Goal: Book appointment/travel/reservation

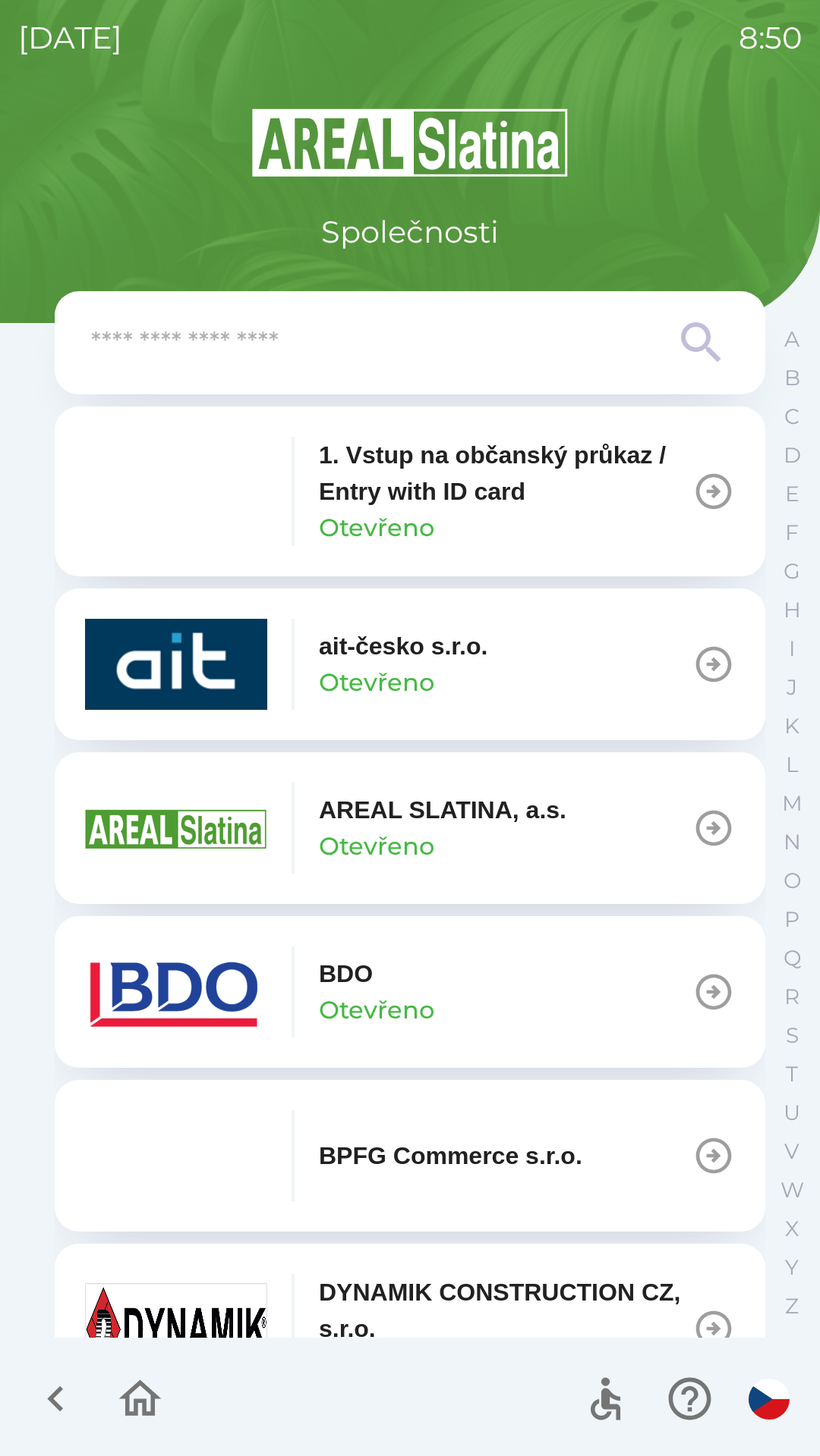
click at [231, 987] on img "button" at bounding box center [176, 992] width 182 height 91
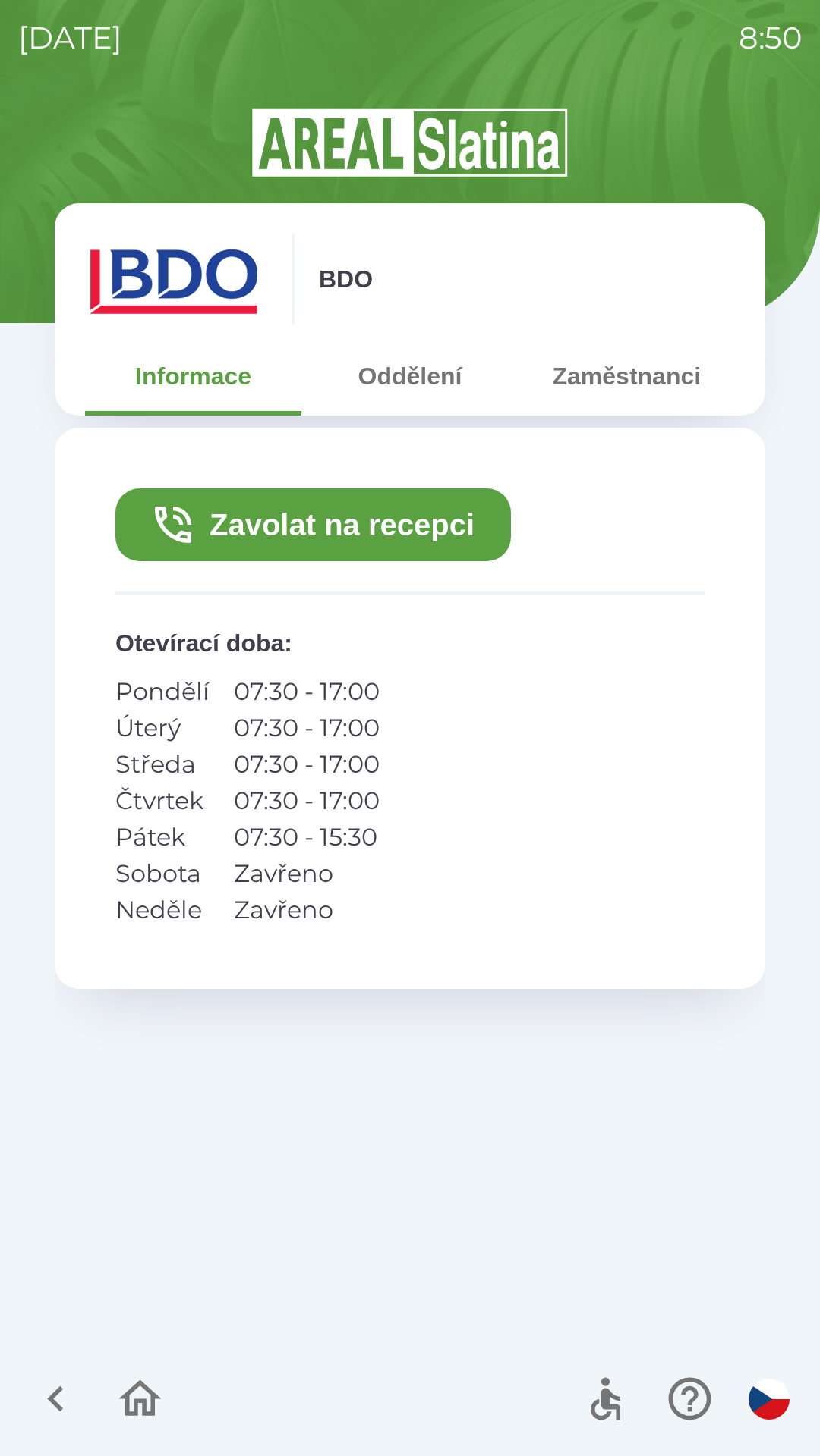
click at [351, 511] on button "Zavolat na recepci" at bounding box center [313, 525] width 396 height 73
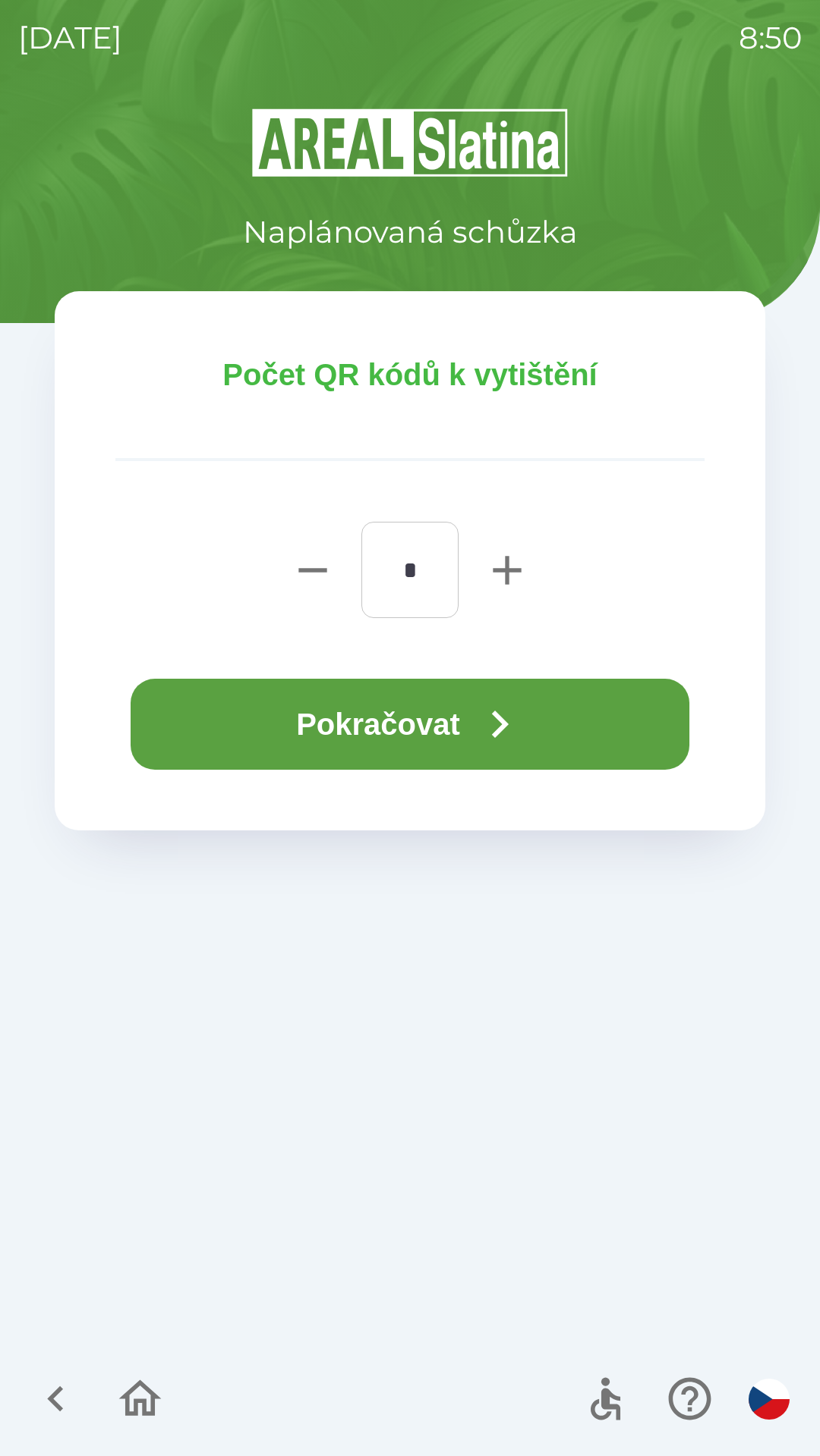
click at [402, 708] on button "Pokračovat" at bounding box center [410, 724] width 558 height 91
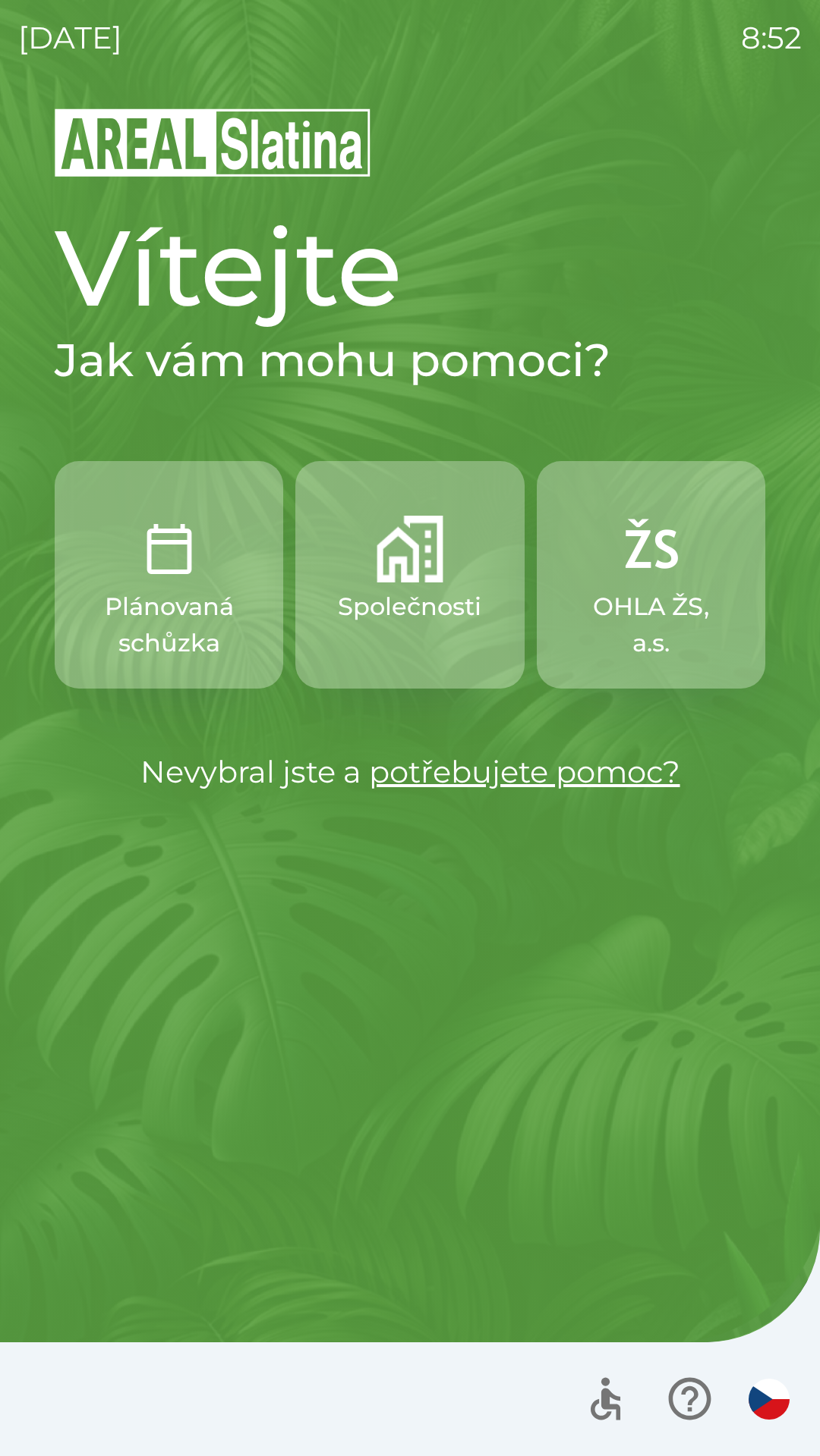
click at [433, 581] on img "button" at bounding box center [410, 550] width 67 height 67
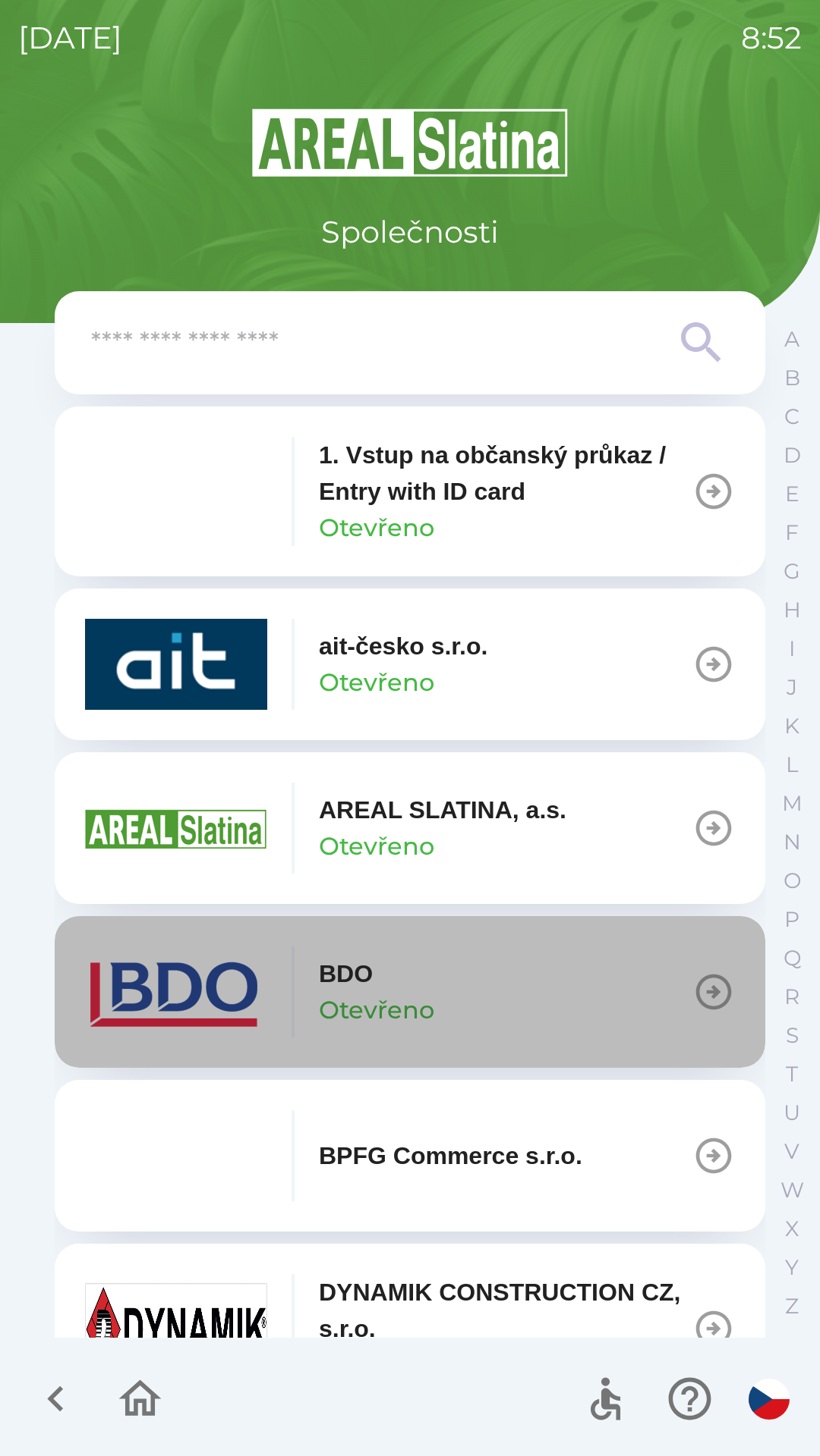
click at [696, 992] on icon "button" at bounding box center [713, 992] width 35 height 35
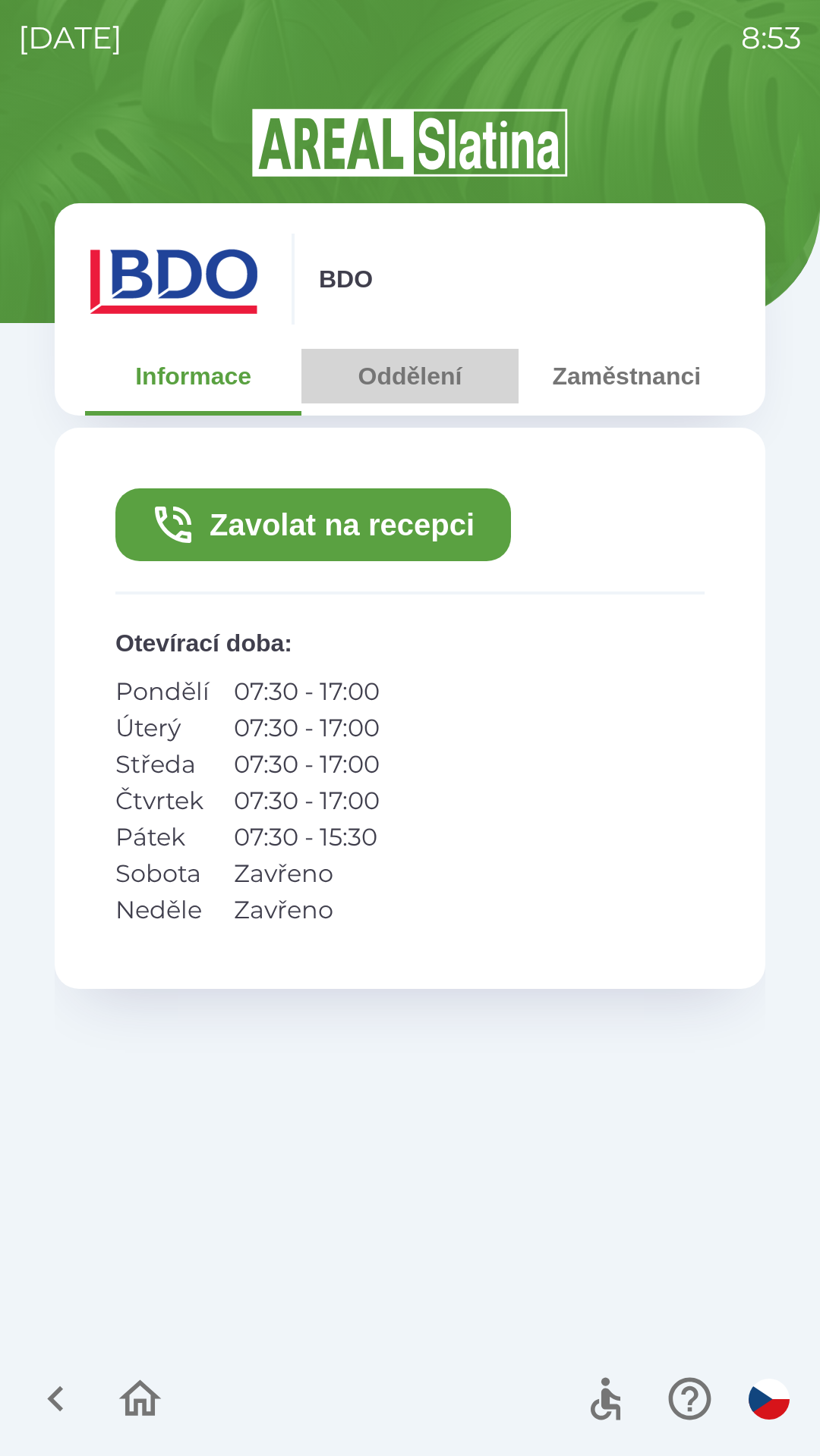
click at [397, 375] on button "Oddělení" at bounding box center [409, 377] width 216 height 55
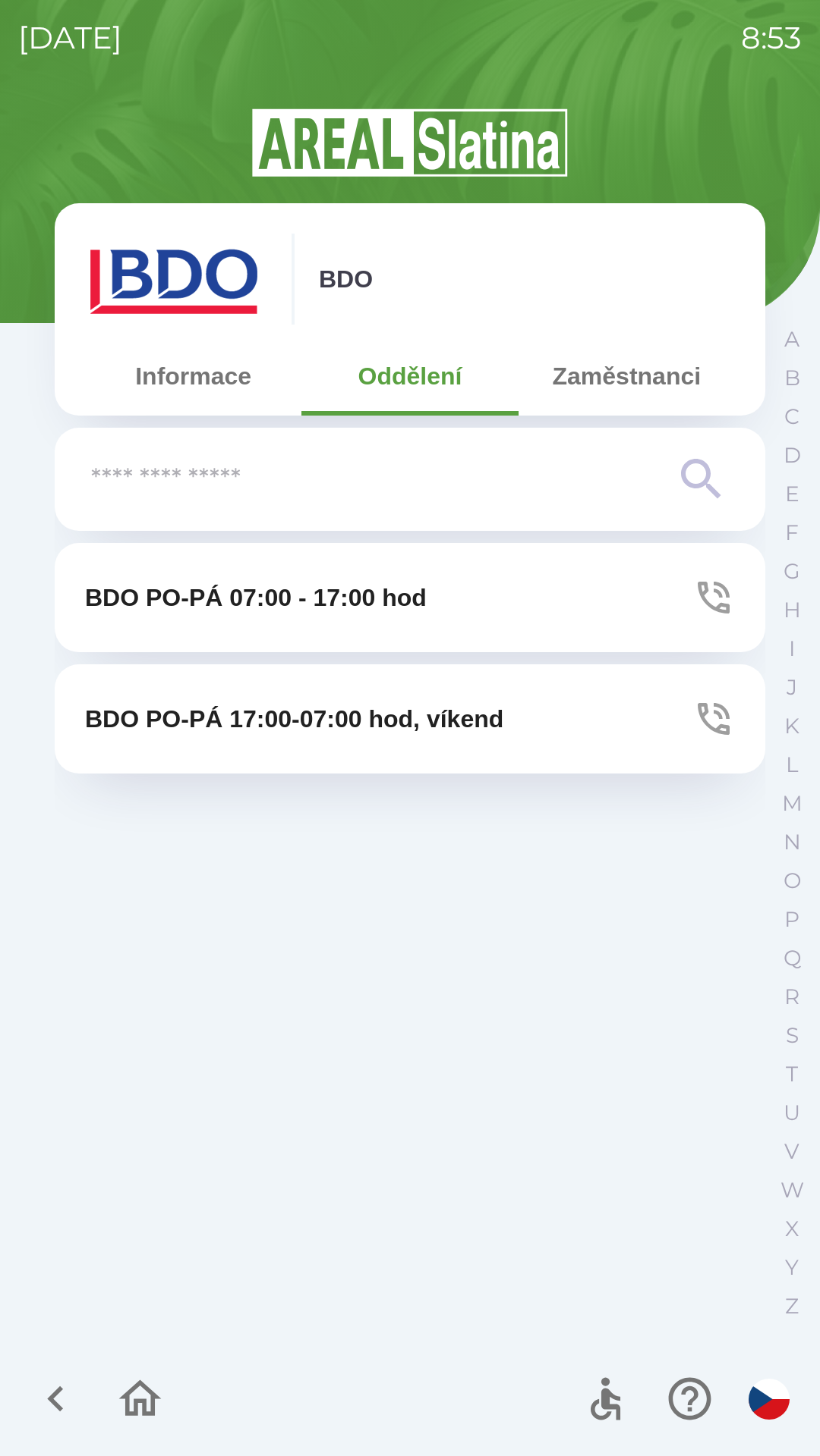
click at [629, 389] on button "Zaměstnanci" at bounding box center [626, 377] width 216 height 55
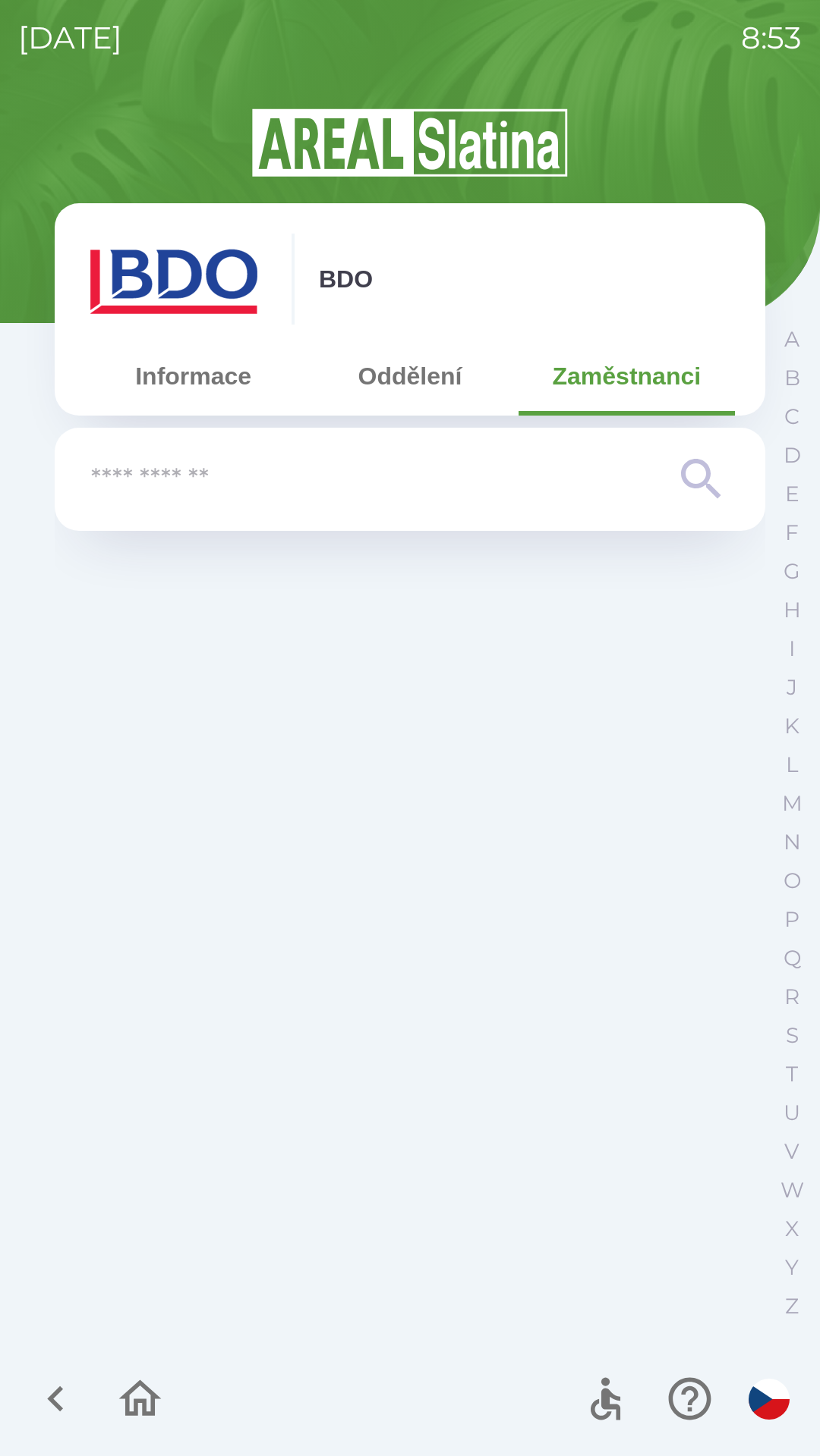
click at [404, 384] on button "Oddělení" at bounding box center [409, 377] width 216 height 55
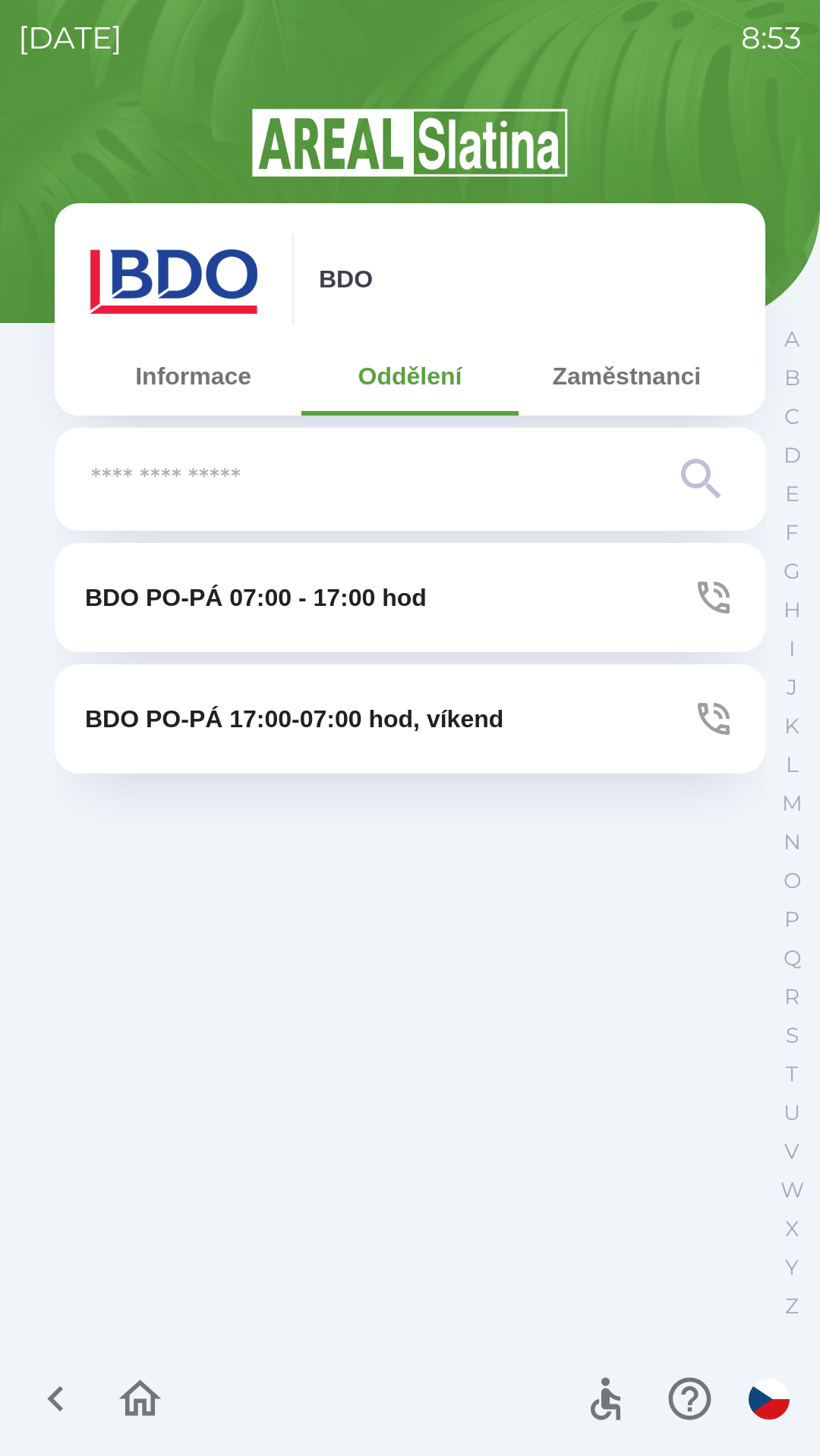
click at [185, 386] on button "Informace" at bounding box center [193, 377] width 216 height 55
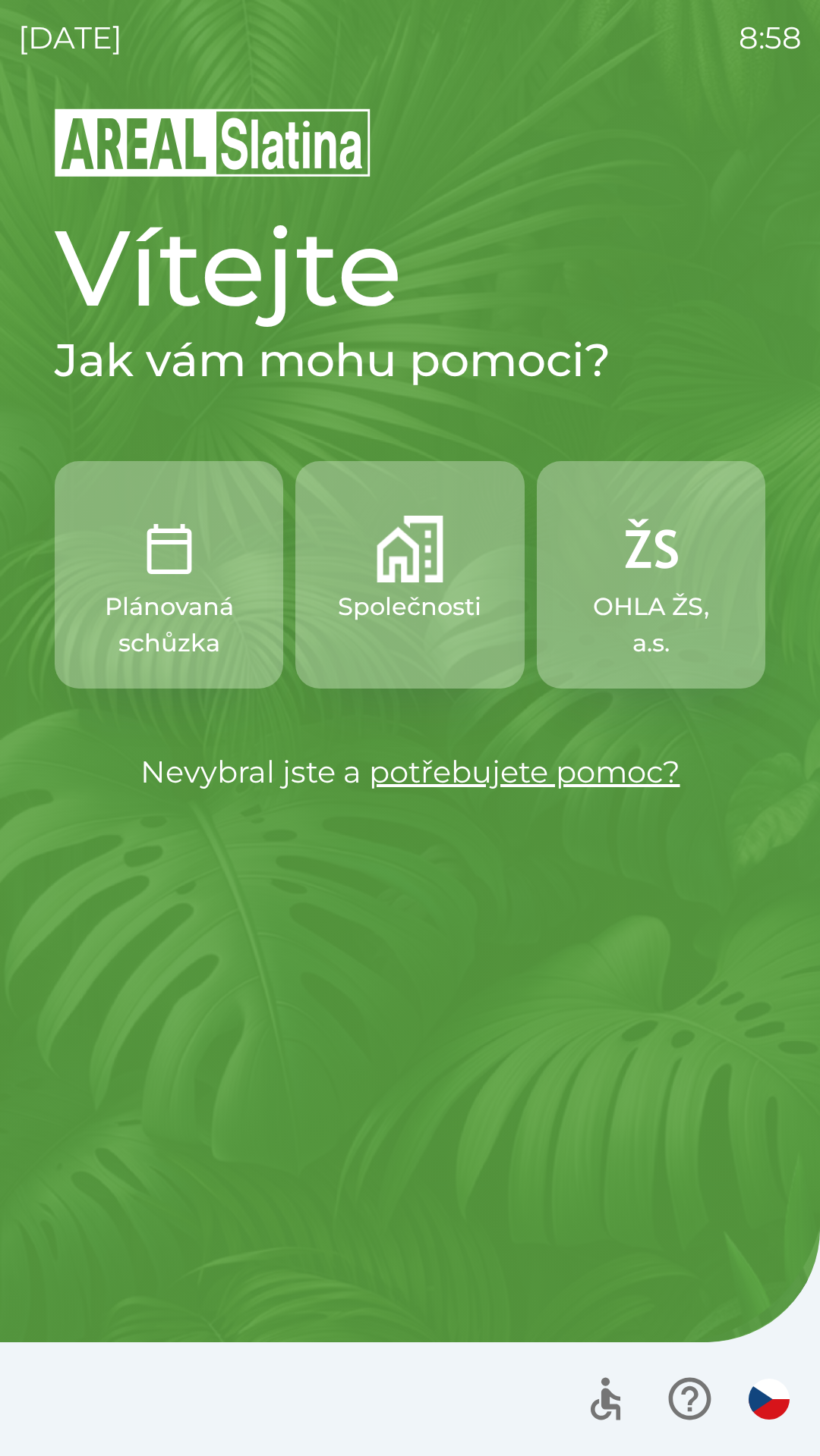
click at [408, 569] on img "button" at bounding box center [410, 550] width 67 height 67
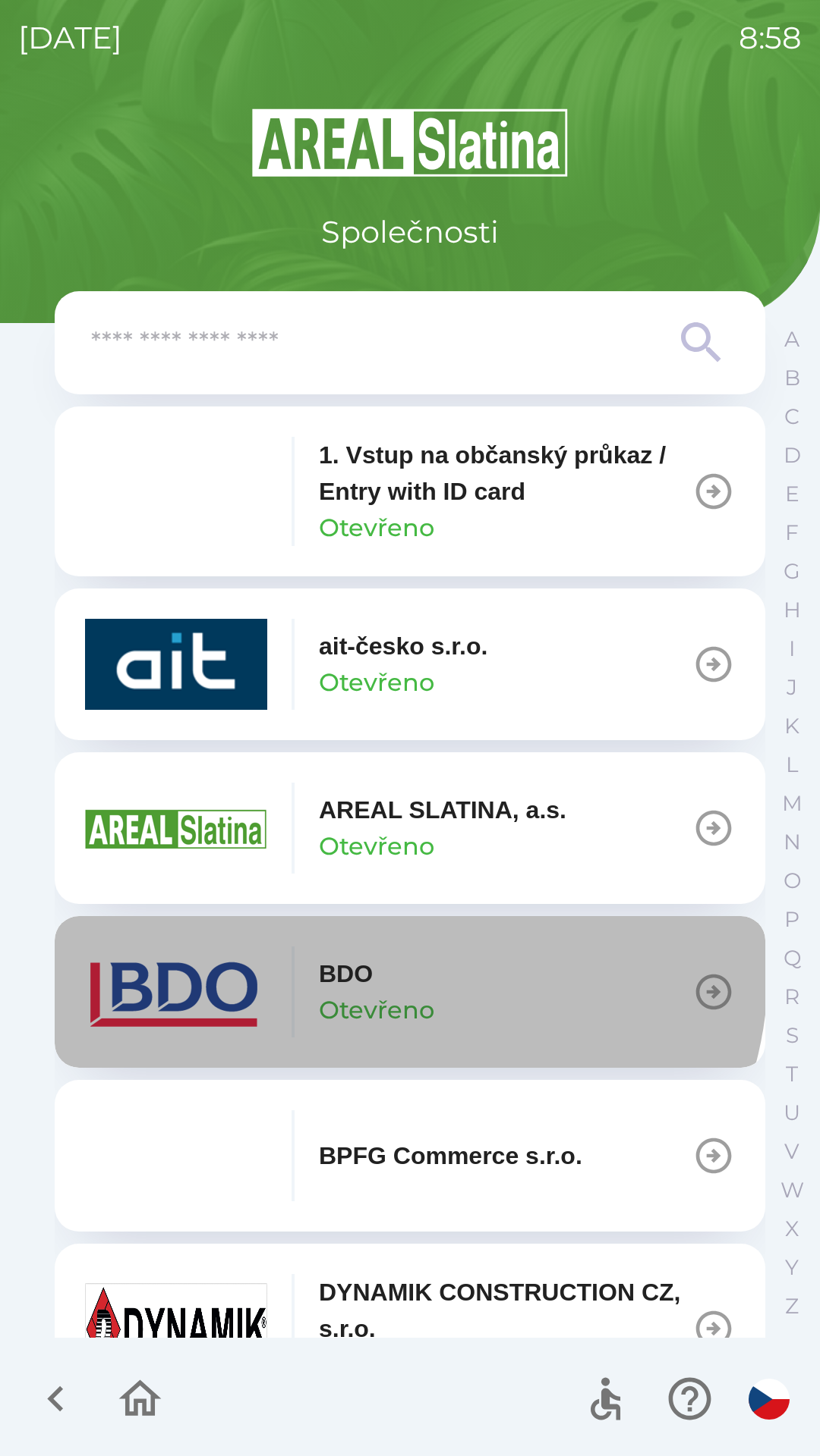
click at [379, 967] on div "BDO Otevřeno" at bounding box center [376, 992] width 115 height 73
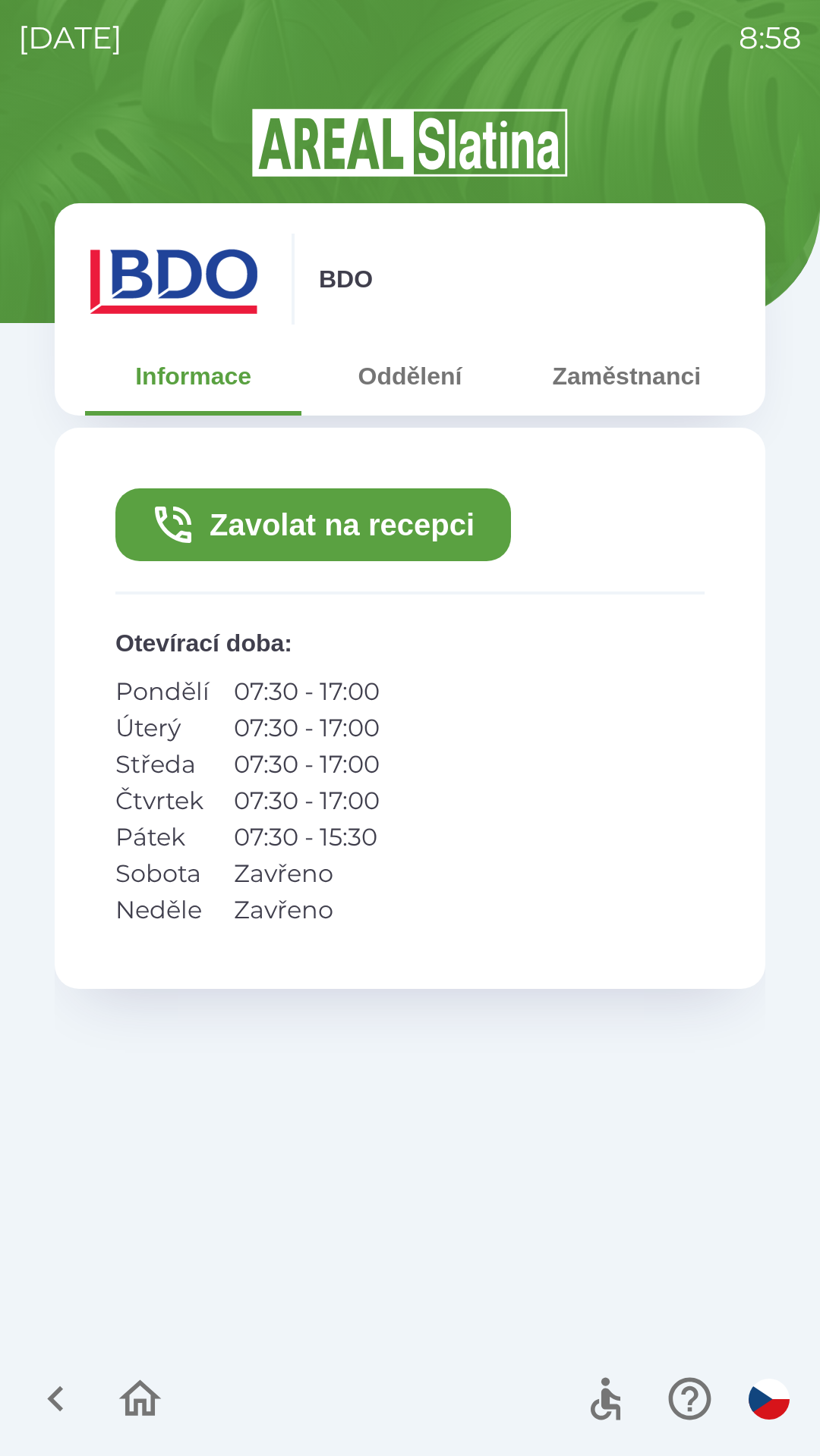
click at [419, 528] on button "Zavolat na recepci" at bounding box center [313, 525] width 396 height 73
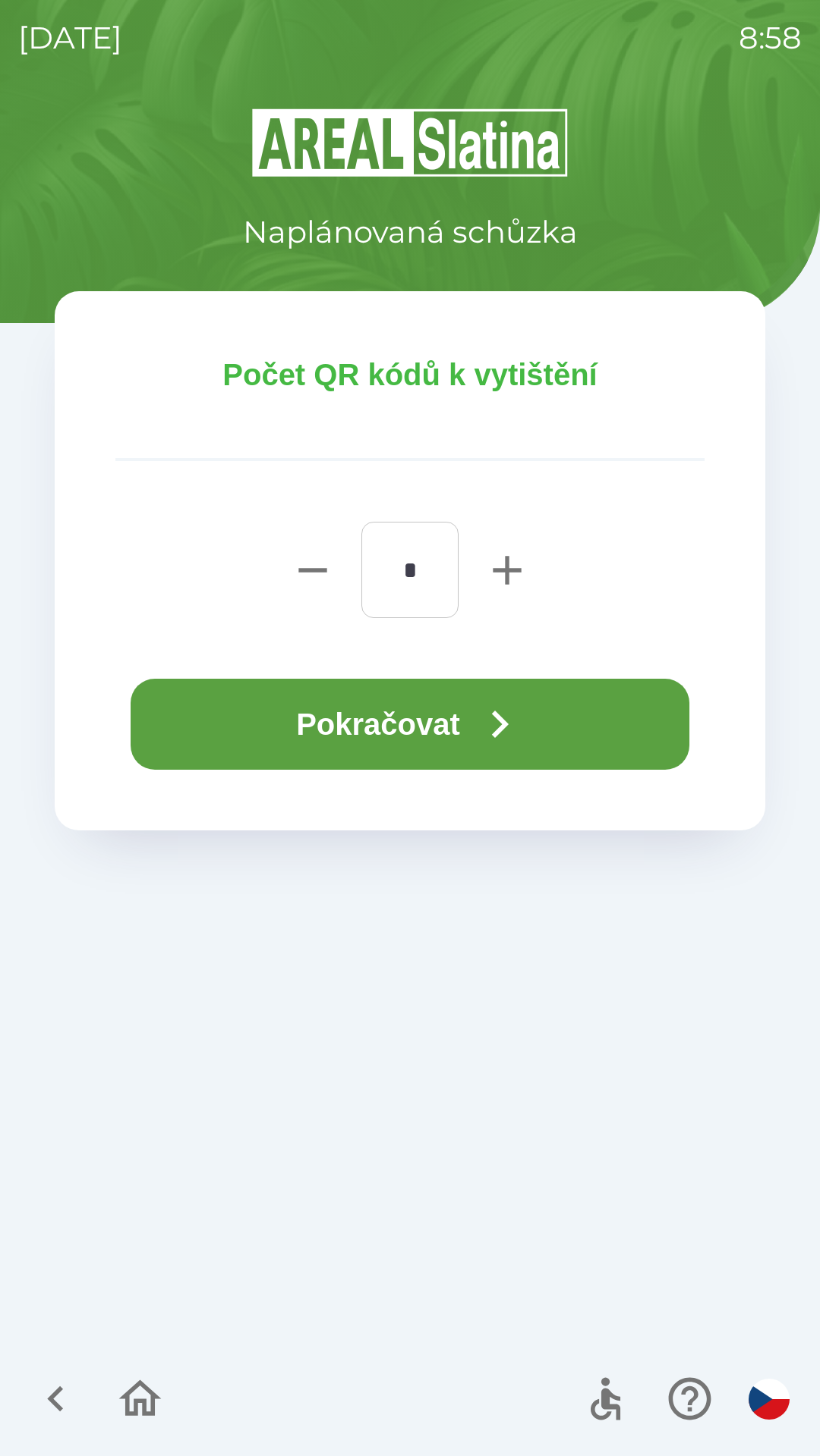
click at [518, 546] on icon "button" at bounding box center [507, 570] width 48 height 48
type input "*"
click at [399, 724] on button "Pokračovat" at bounding box center [410, 724] width 558 height 91
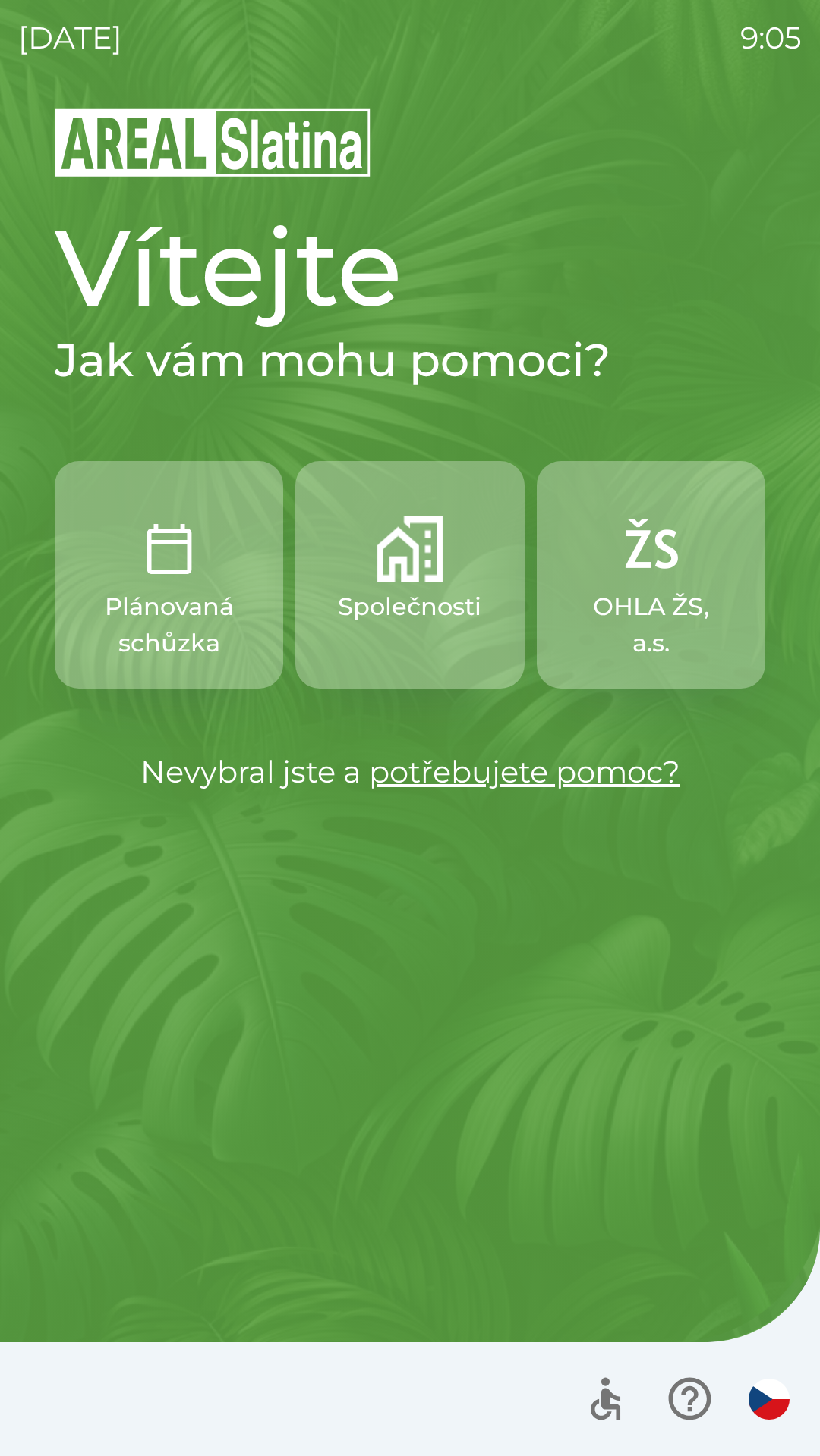
click at [415, 589] on p "Společnosti" at bounding box center [409, 606] width 144 height 36
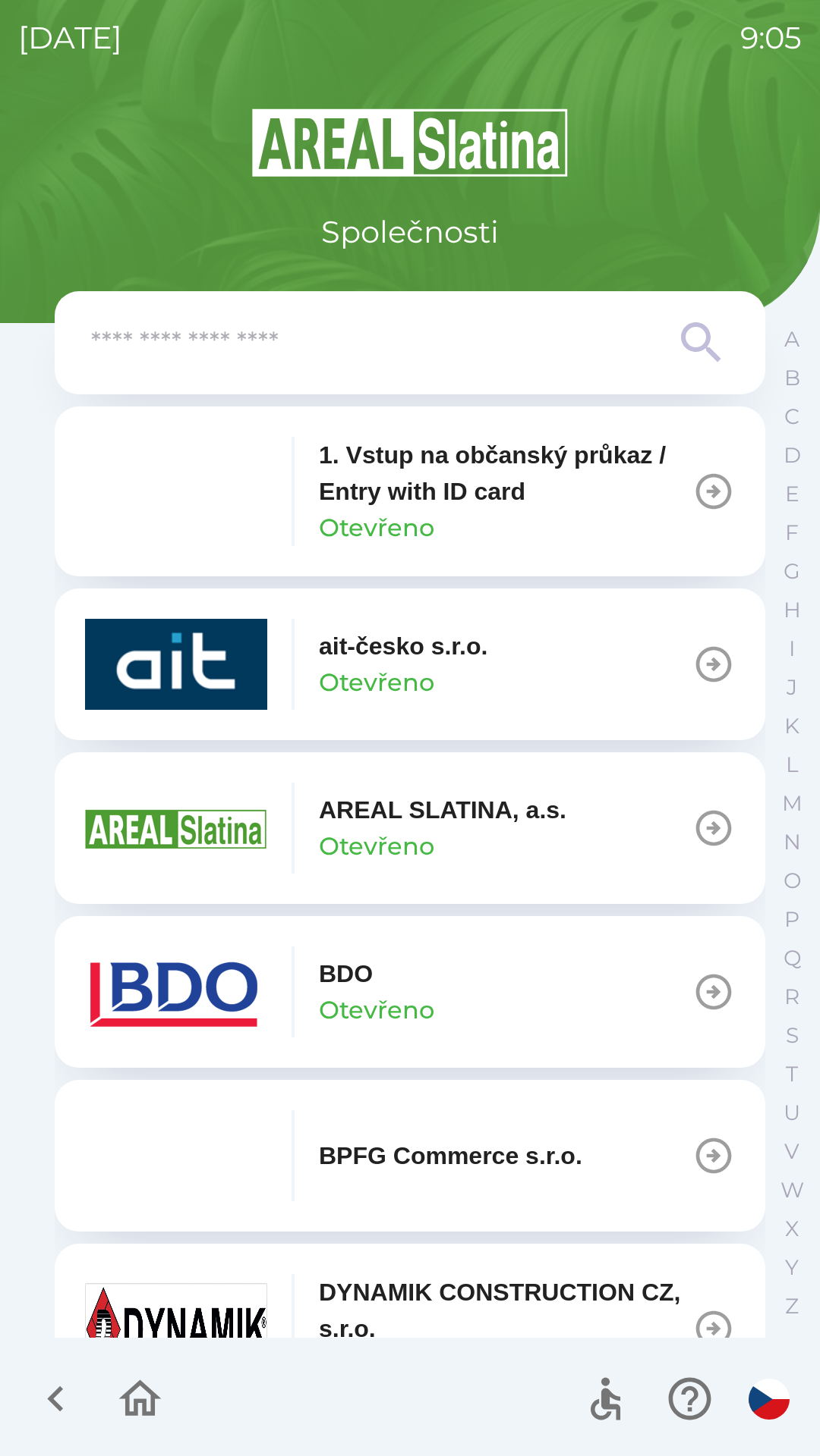
click at [410, 986] on div "BDO Otevřeno" at bounding box center [376, 992] width 115 height 73
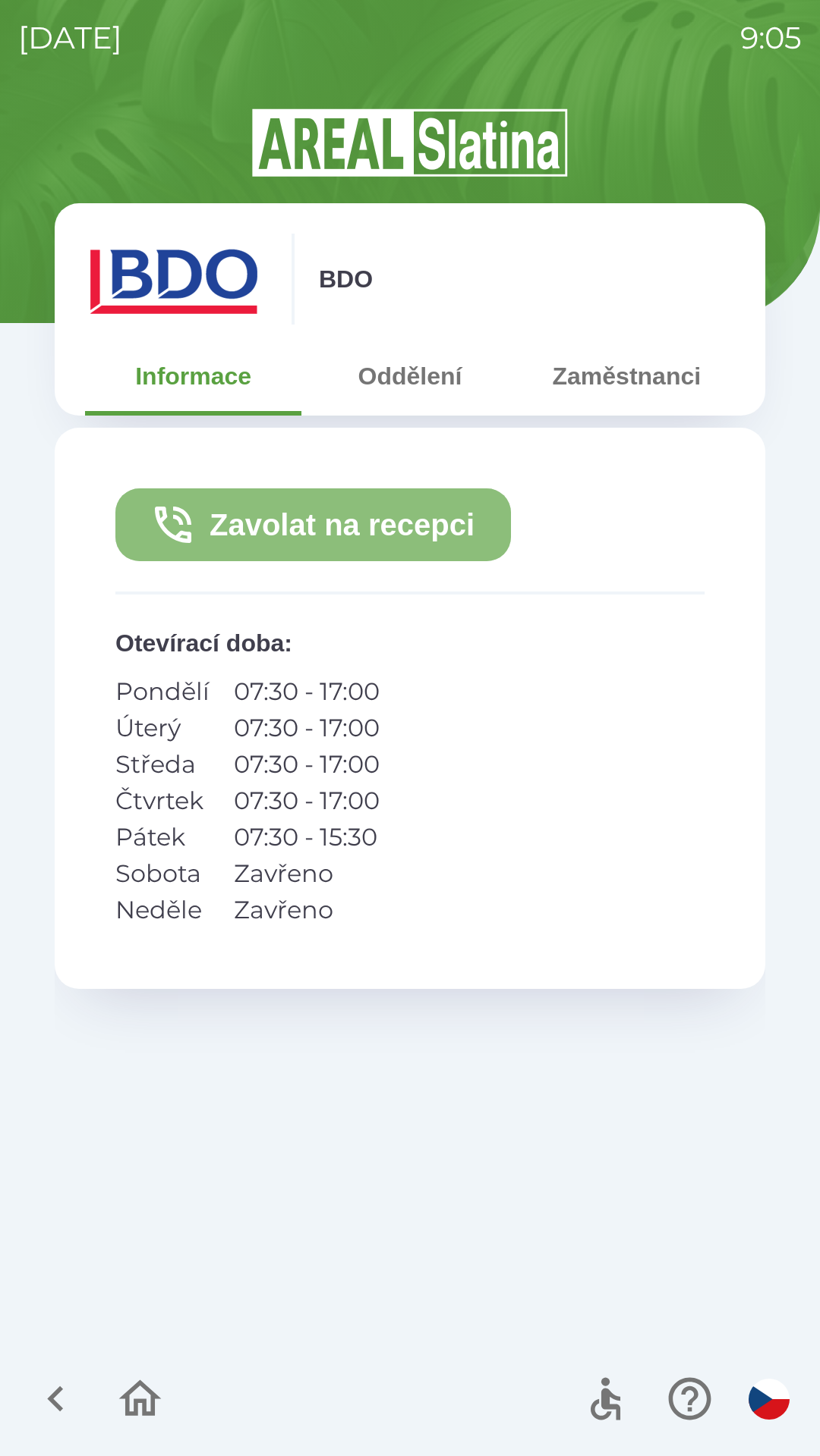
click at [337, 525] on button "Zavolat na recepci" at bounding box center [313, 525] width 396 height 73
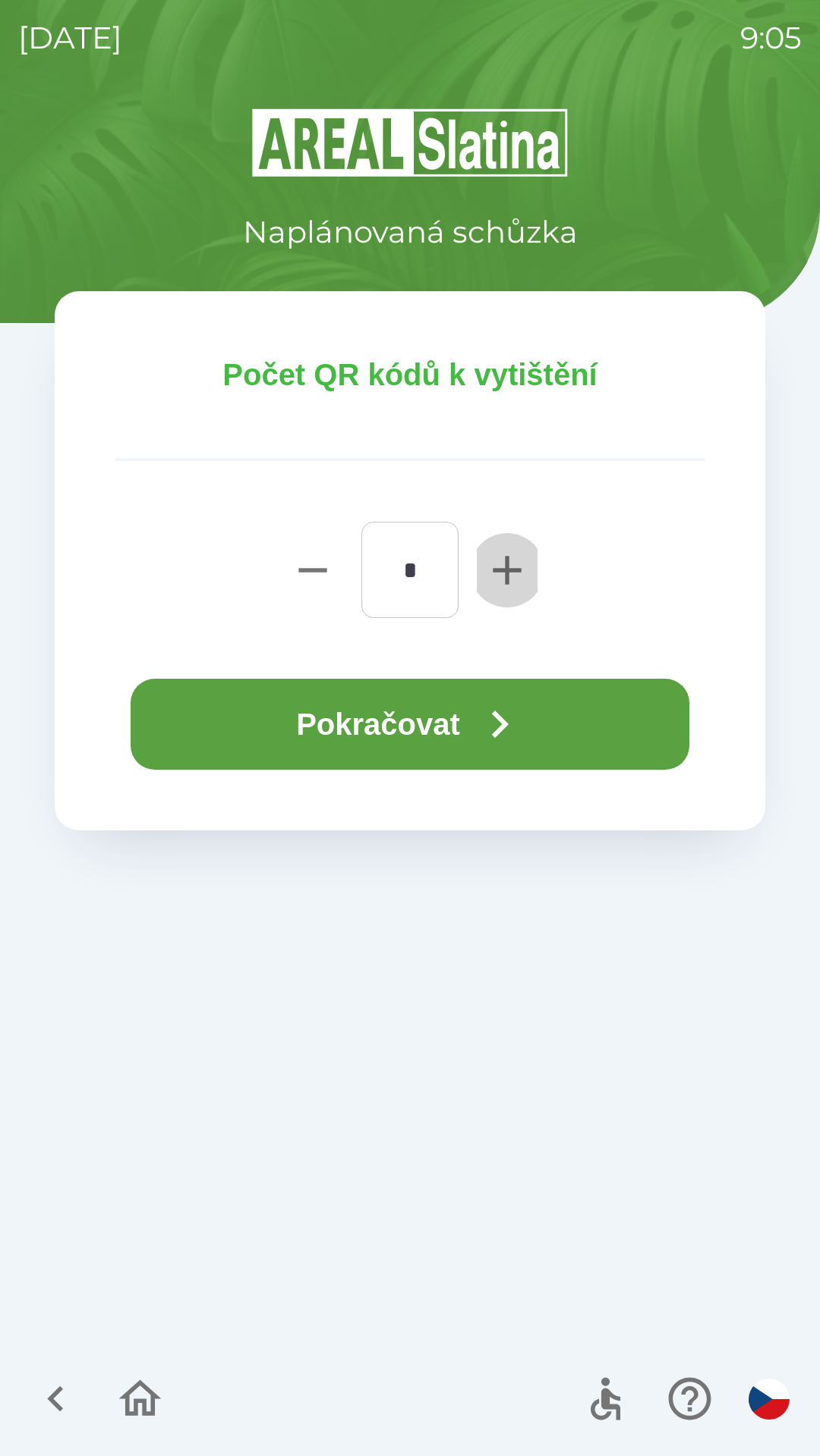
click at [504, 568] on icon "button" at bounding box center [506, 569] width 28 height 28
type input "*"
click at [388, 729] on button "Pokračovat" at bounding box center [410, 724] width 558 height 91
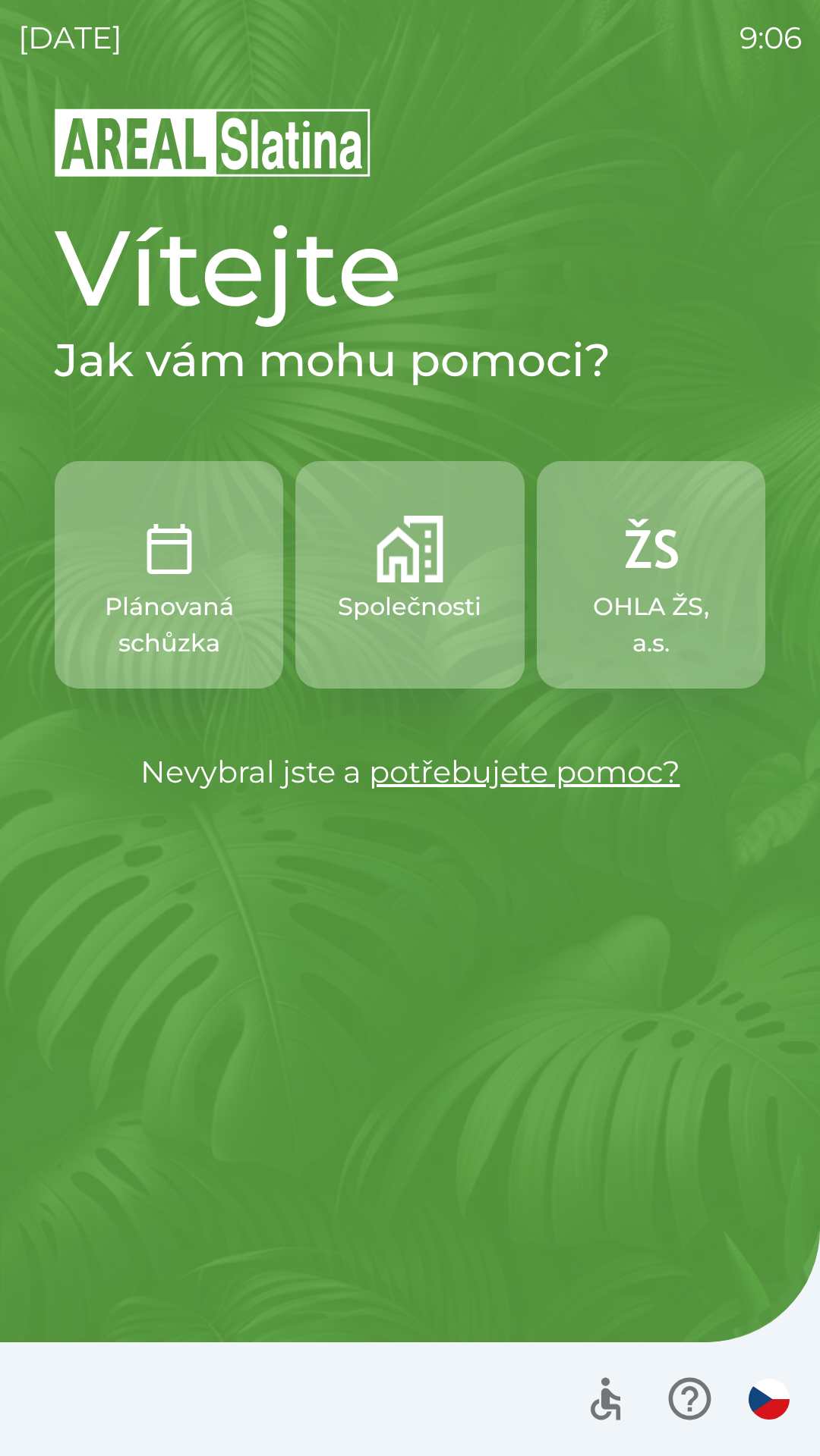
click at [163, 1409] on div at bounding box center [410, 1399] width 820 height 114
click at [675, 617] on p "OHLA ŽS, a.s." at bounding box center [650, 624] width 156 height 73
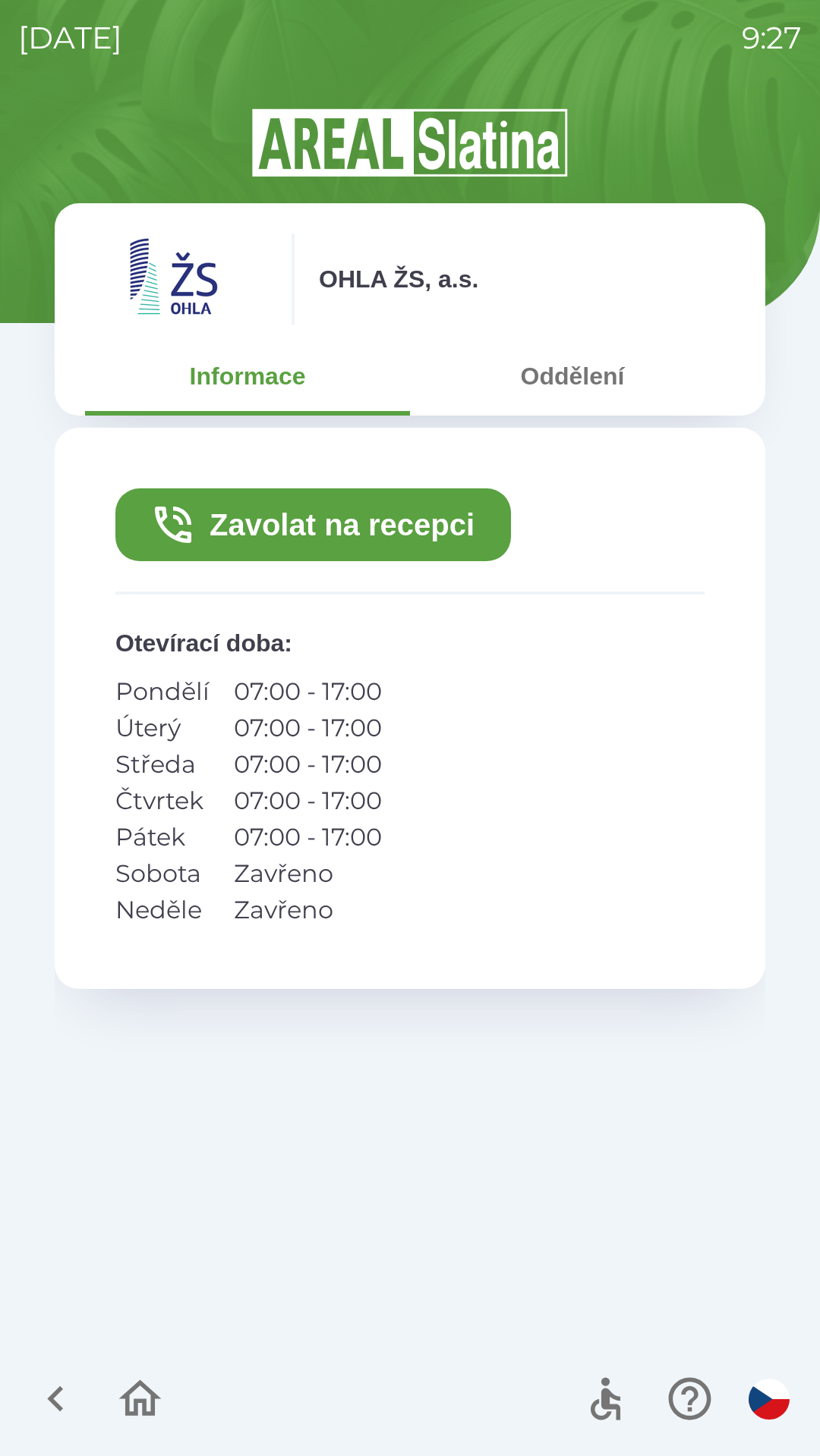
click at [582, 383] on button "Oddělení" at bounding box center [571, 377] width 324 height 55
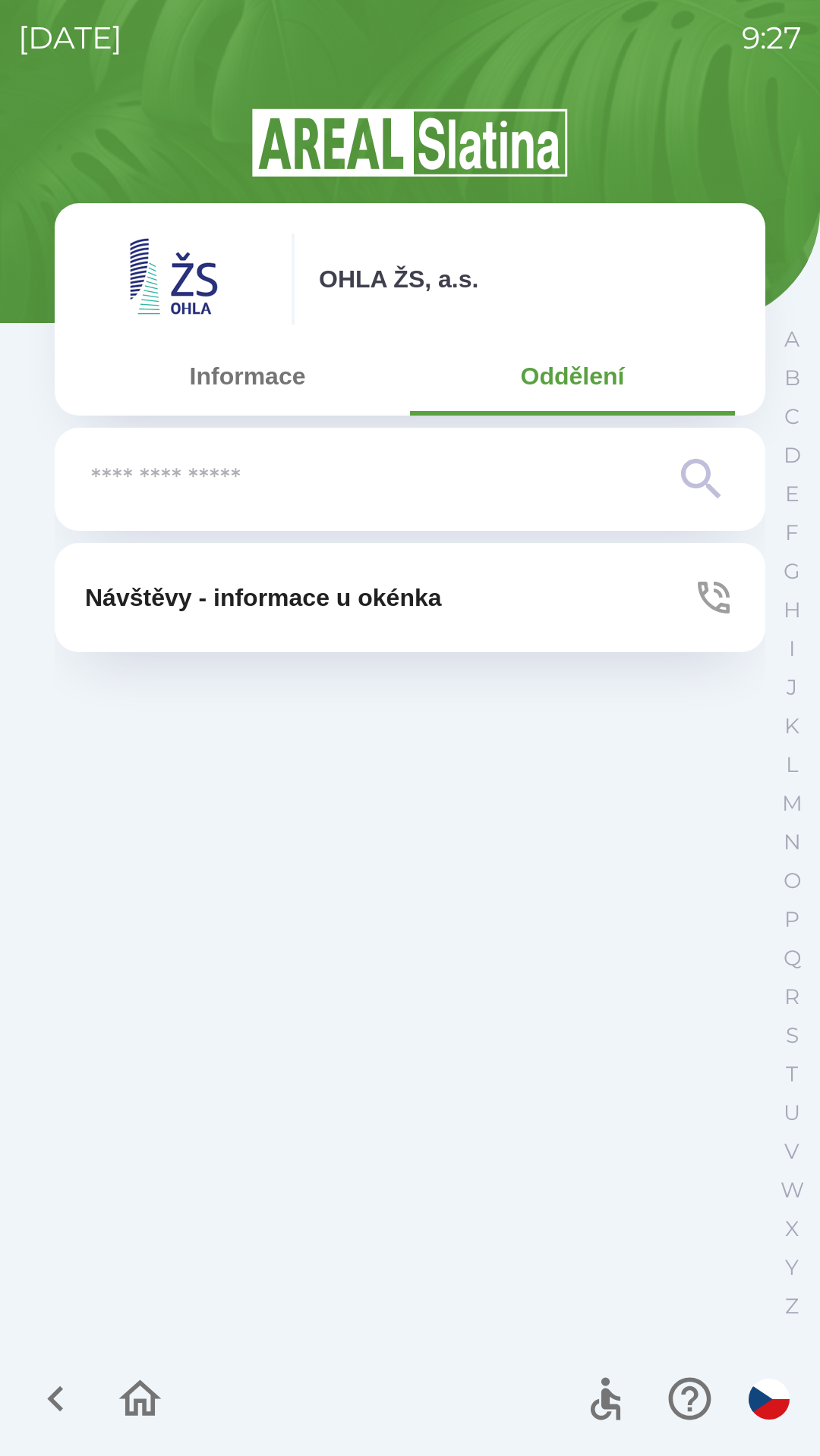
click at [295, 376] on button "Informace" at bounding box center [247, 377] width 324 height 55
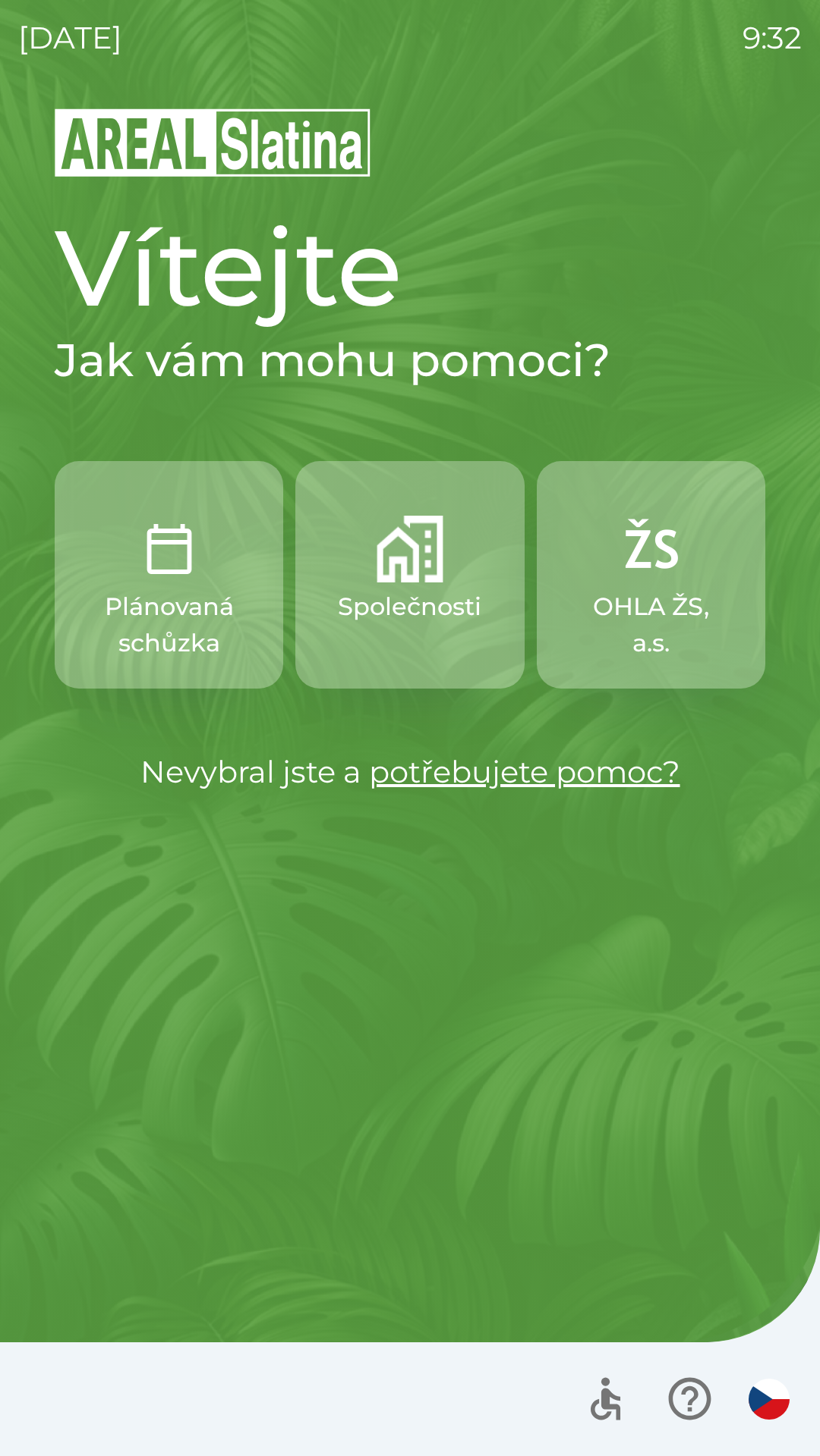
click at [415, 561] on img "button" at bounding box center [410, 550] width 67 height 67
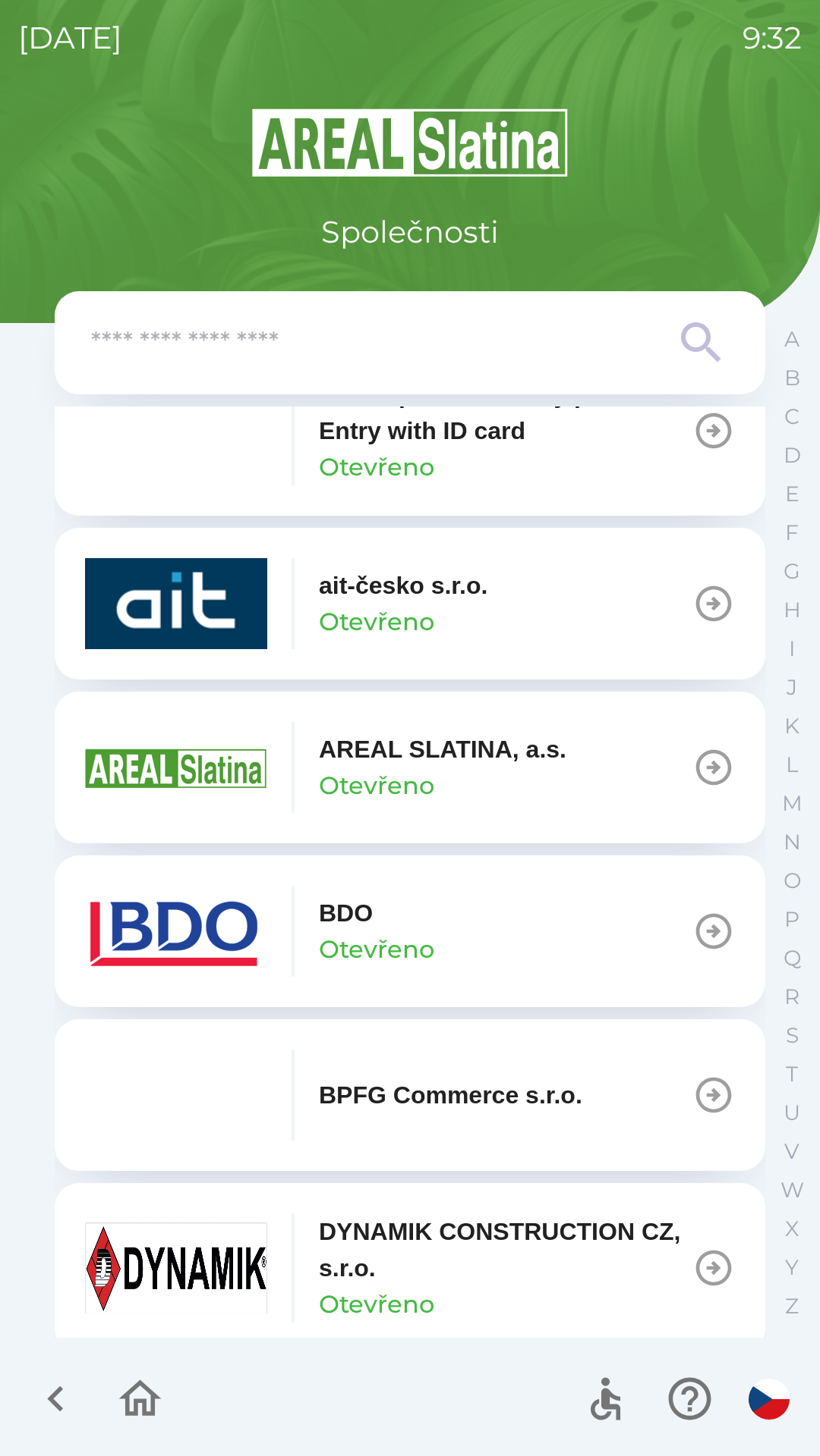
scroll to position [55, 0]
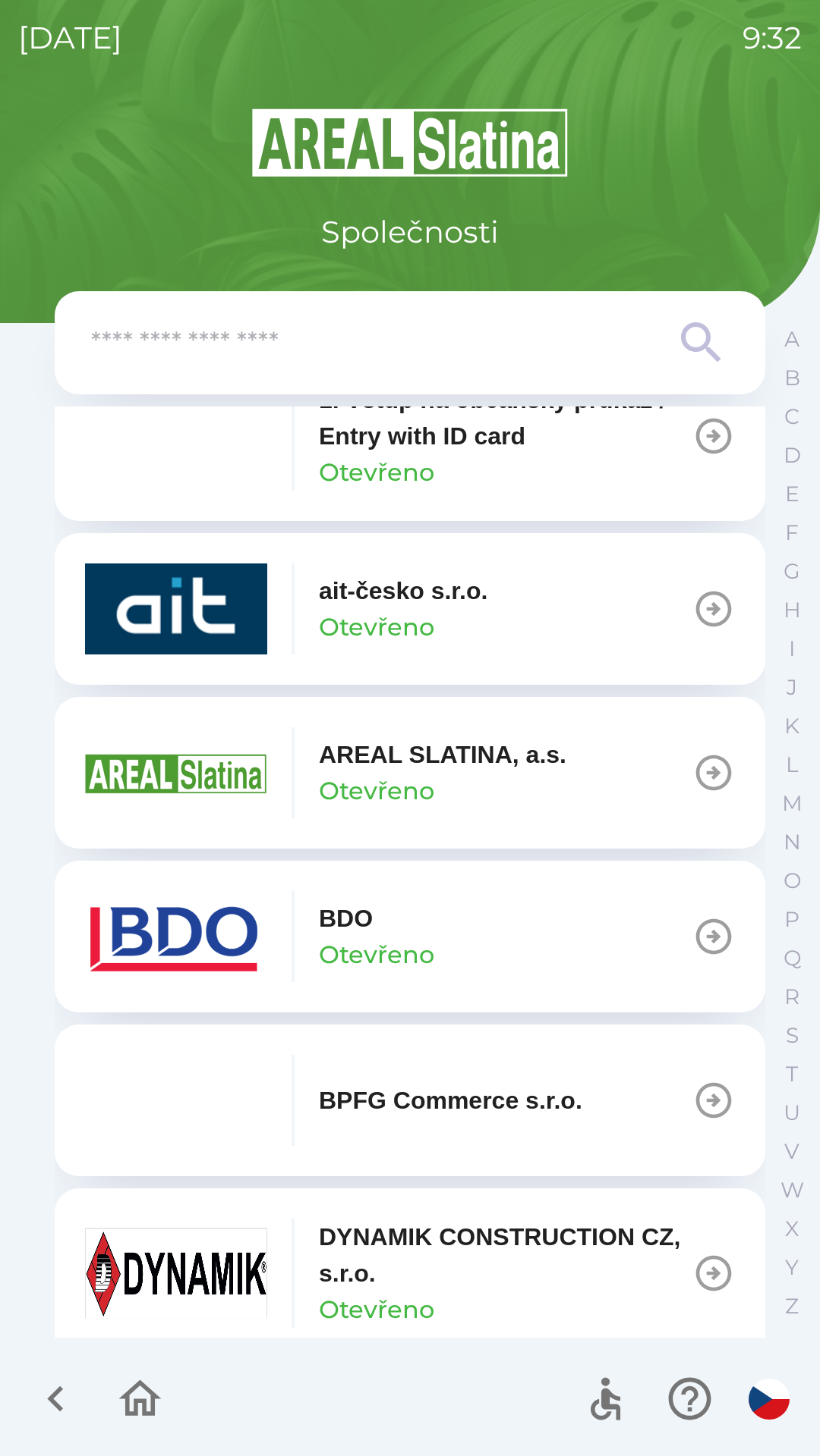
click at [770, 1341] on hr at bounding box center [410, 1342] width 820 height 3
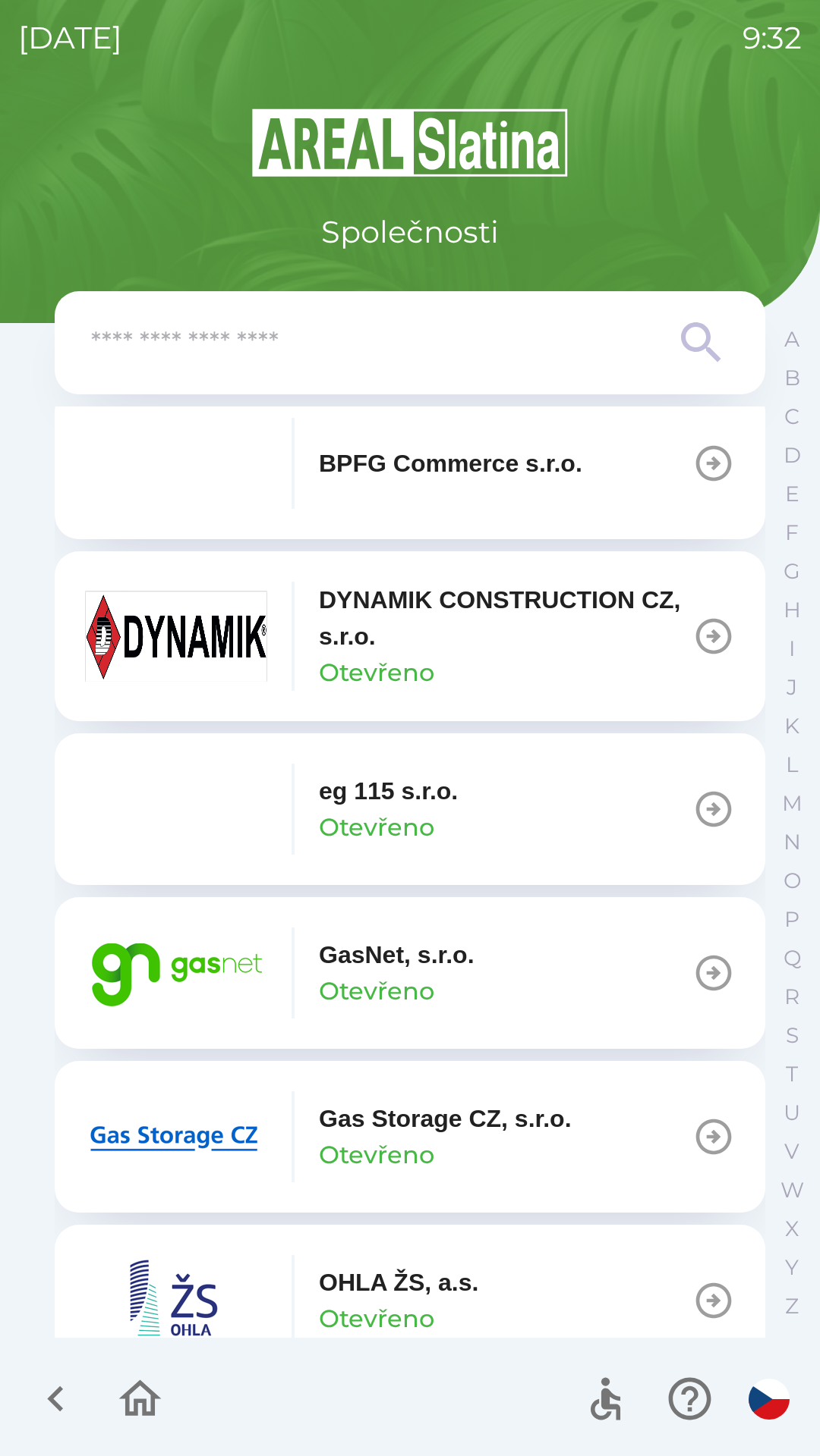
scroll to position [703, 0]
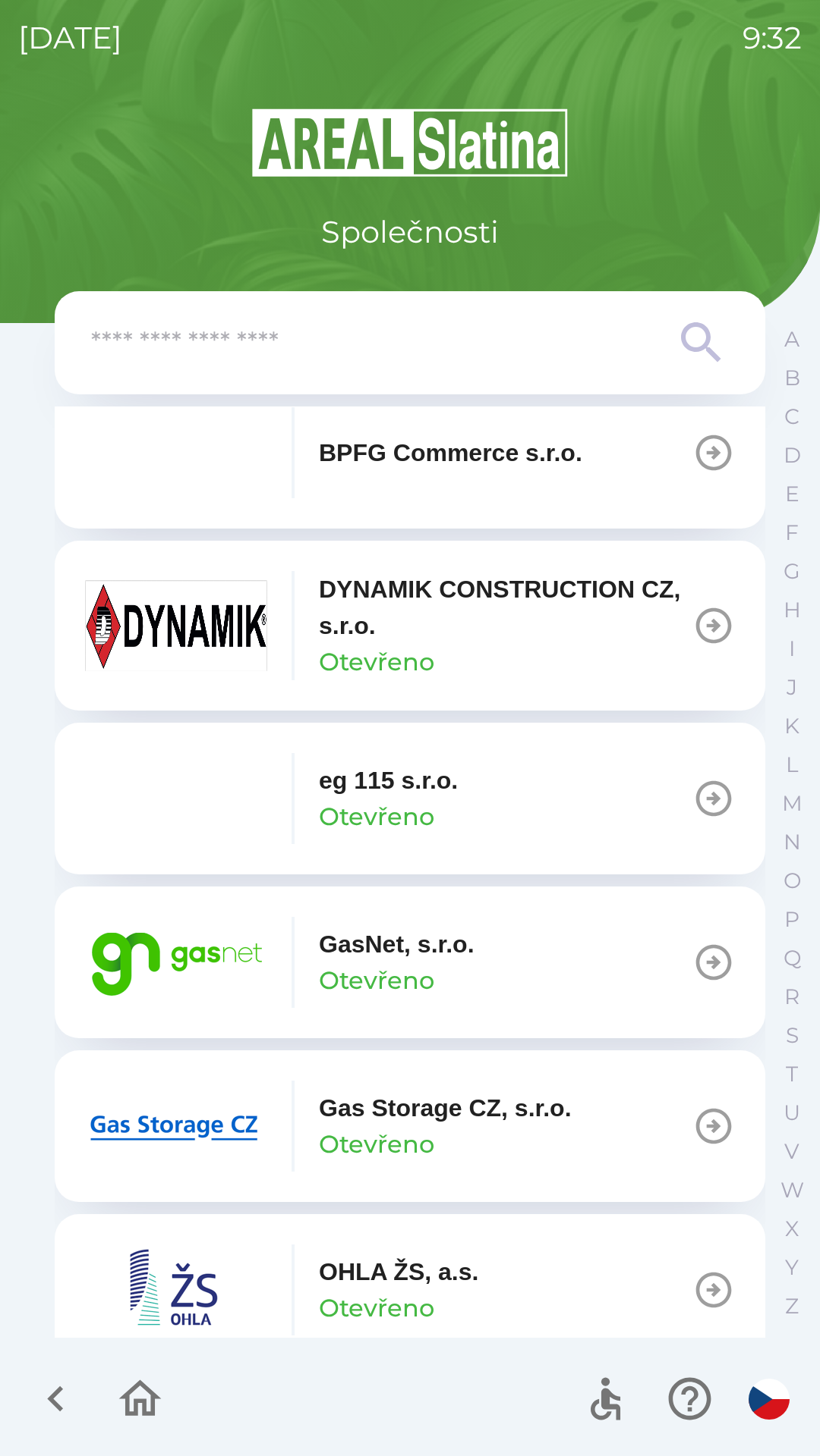
click at [379, 961] on p "GasNet, s.r.o." at bounding box center [396, 944] width 156 height 36
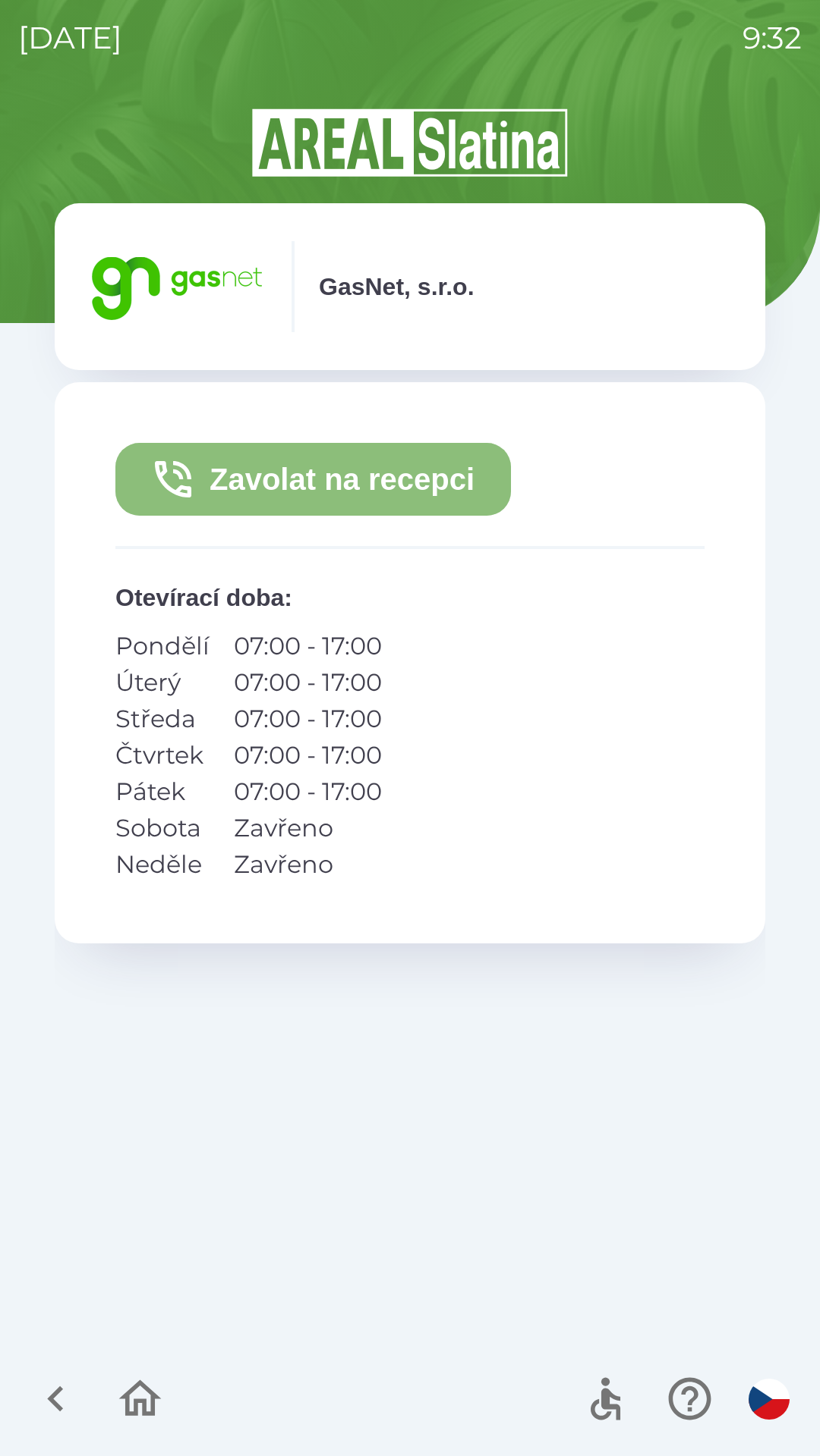
click at [339, 505] on button "Zavolat na recepci" at bounding box center [313, 479] width 396 height 73
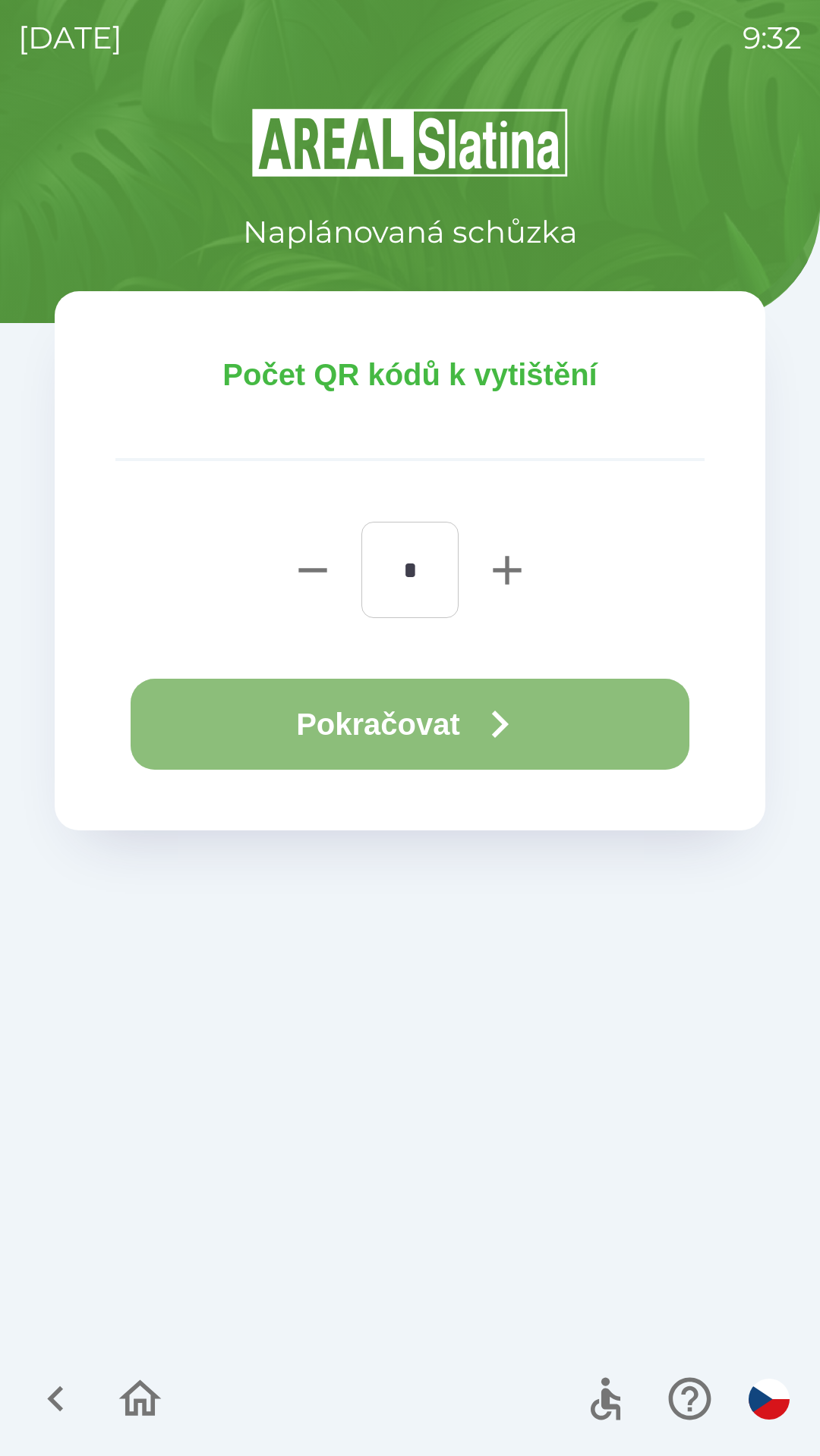
click at [476, 746] on button "Pokračovat" at bounding box center [410, 724] width 558 height 91
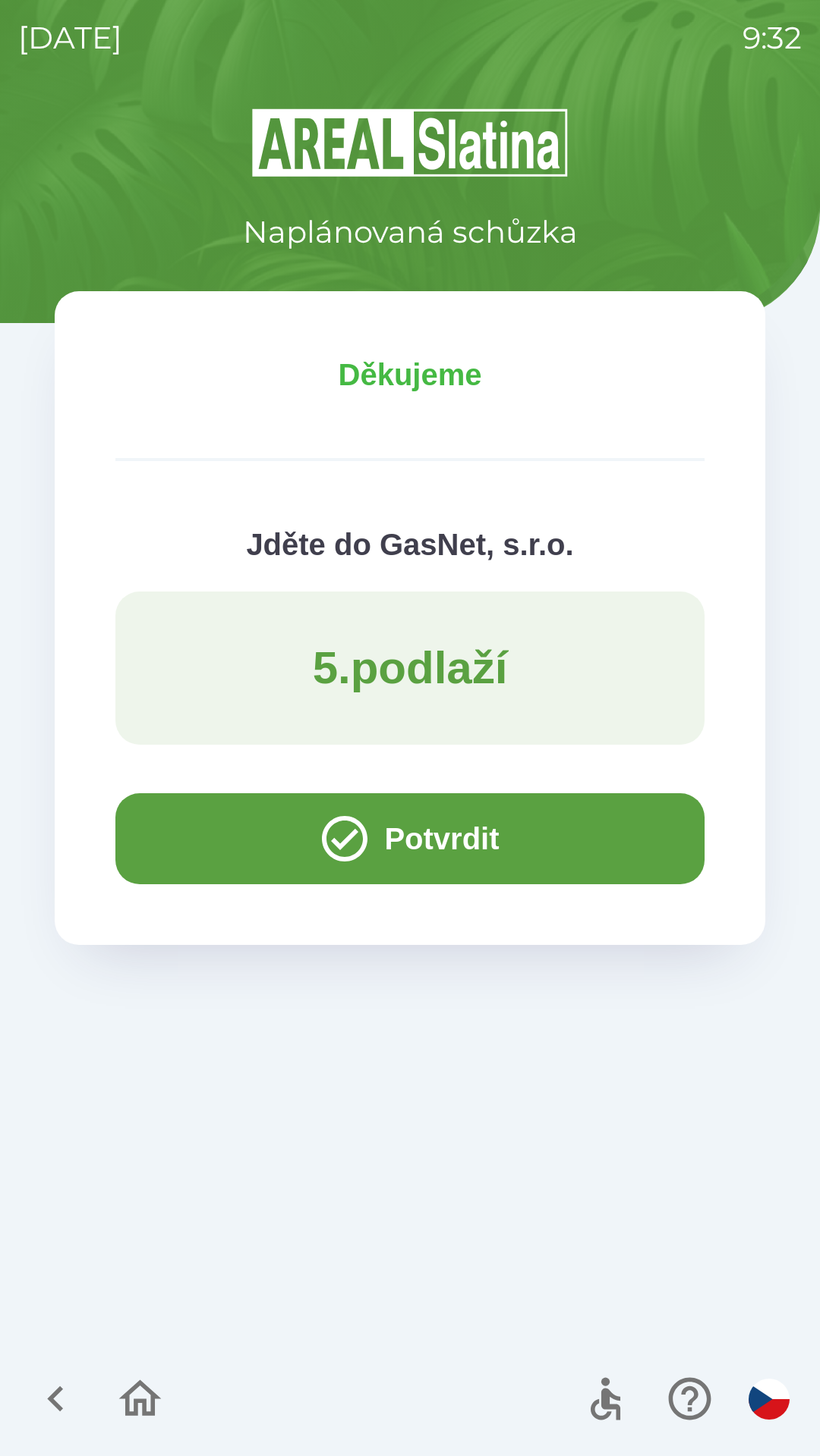
click at [456, 839] on button "Potvrdit" at bounding box center [410, 839] width 589 height 91
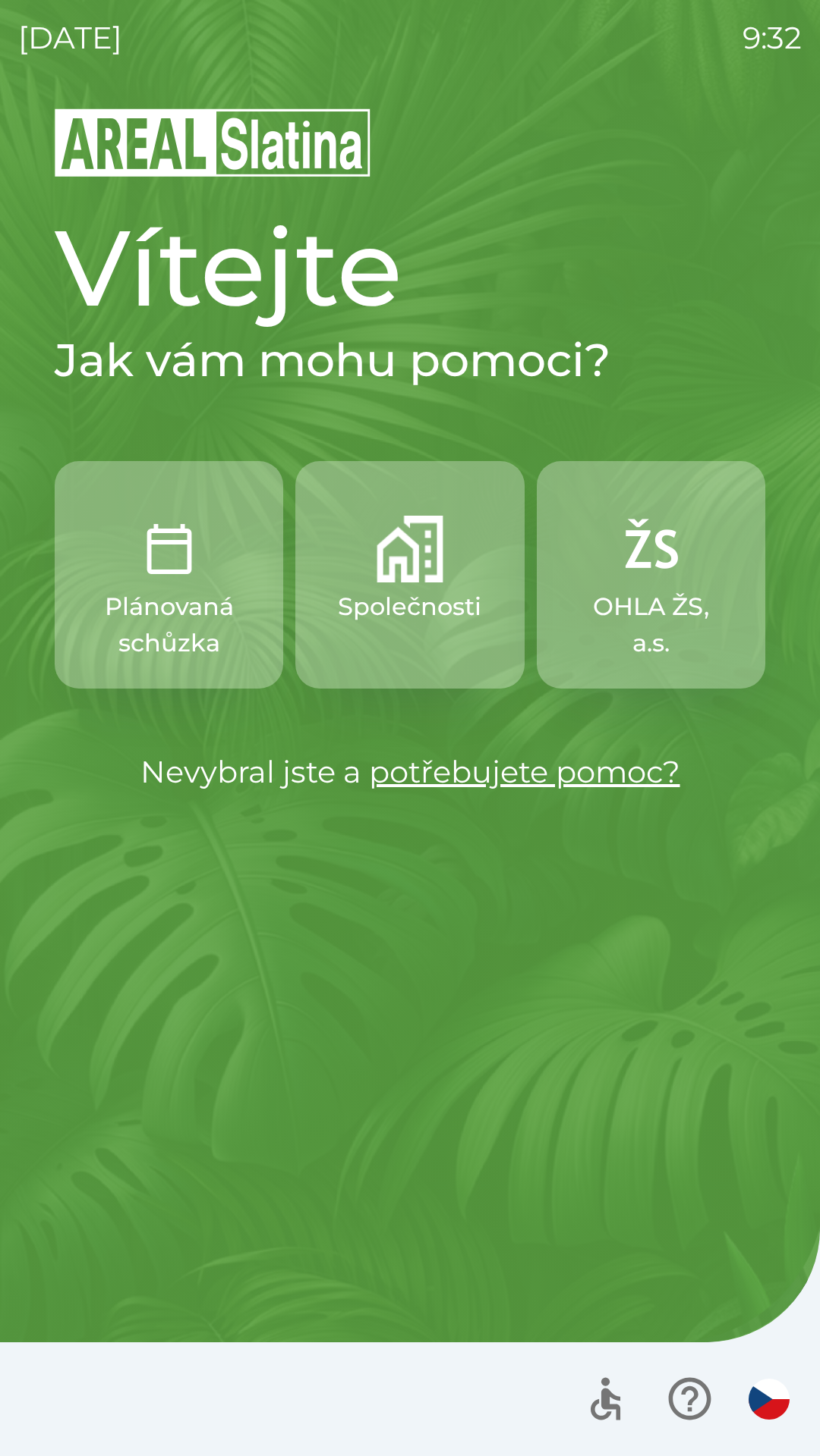
click at [411, 575] on img "button" at bounding box center [410, 550] width 67 height 67
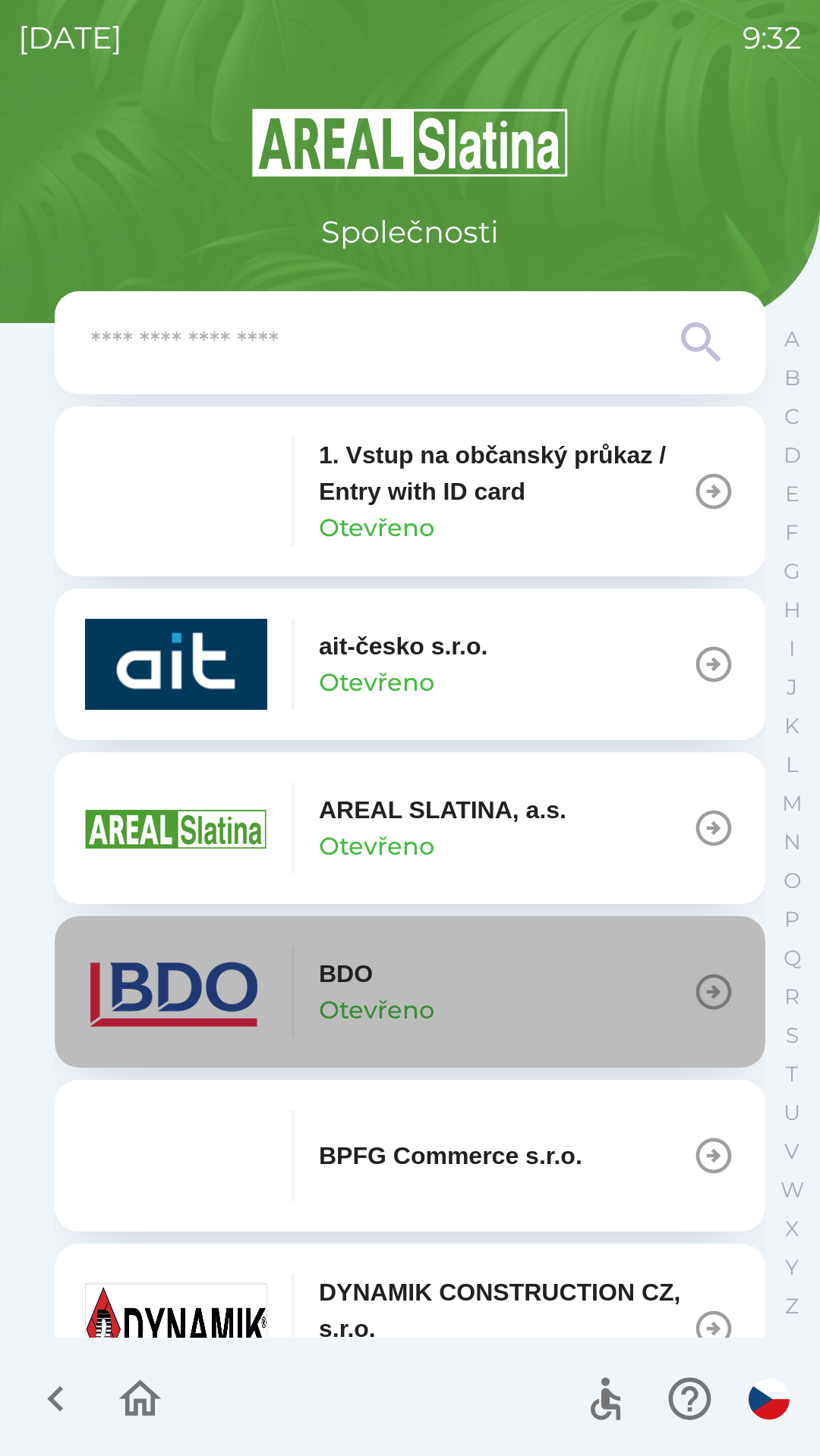
click at [441, 988] on button "BDO Otevřeno" at bounding box center [410, 992] width 711 height 151
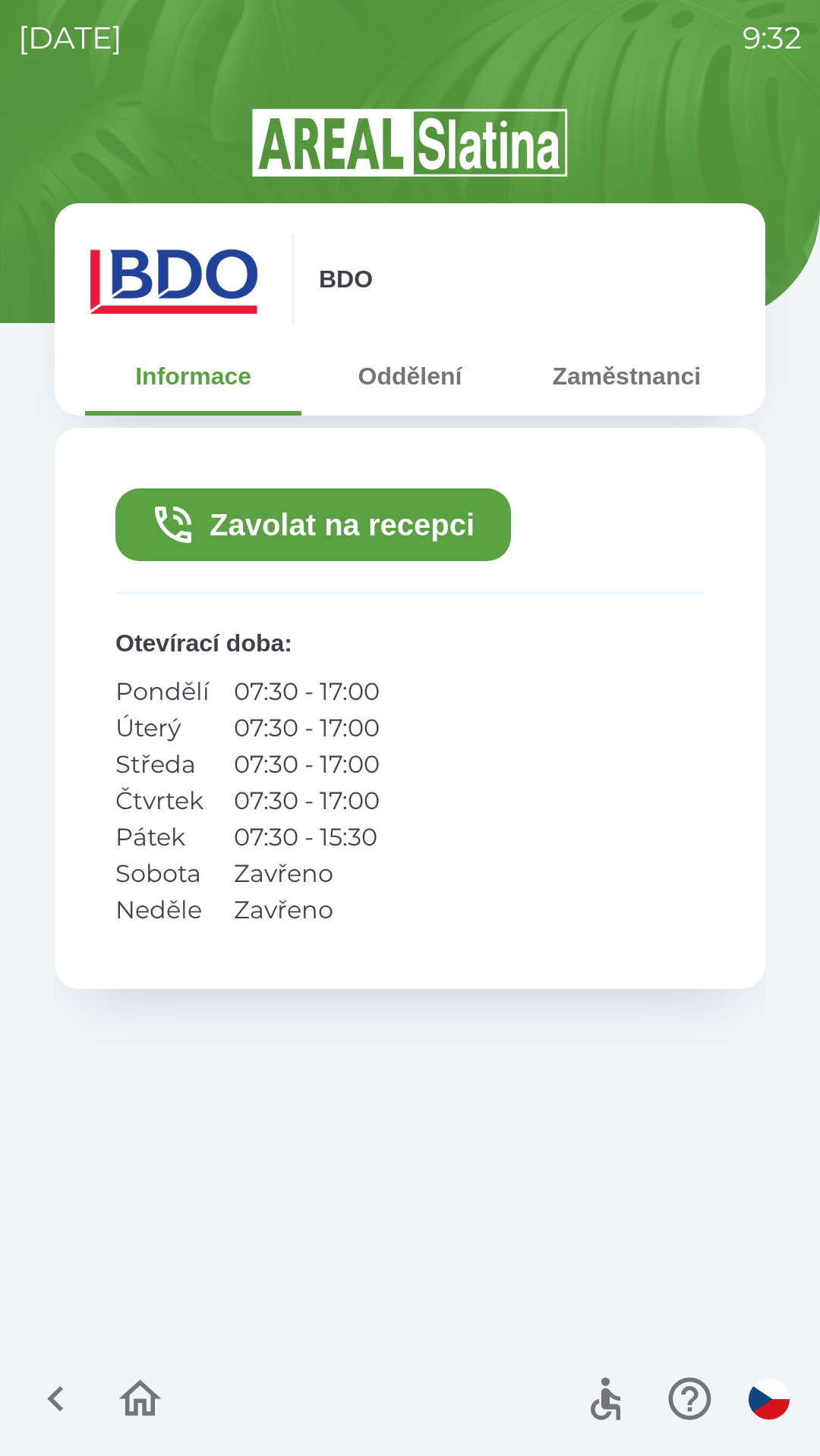
click at [416, 543] on button "Zavolat na recepci" at bounding box center [313, 525] width 396 height 73
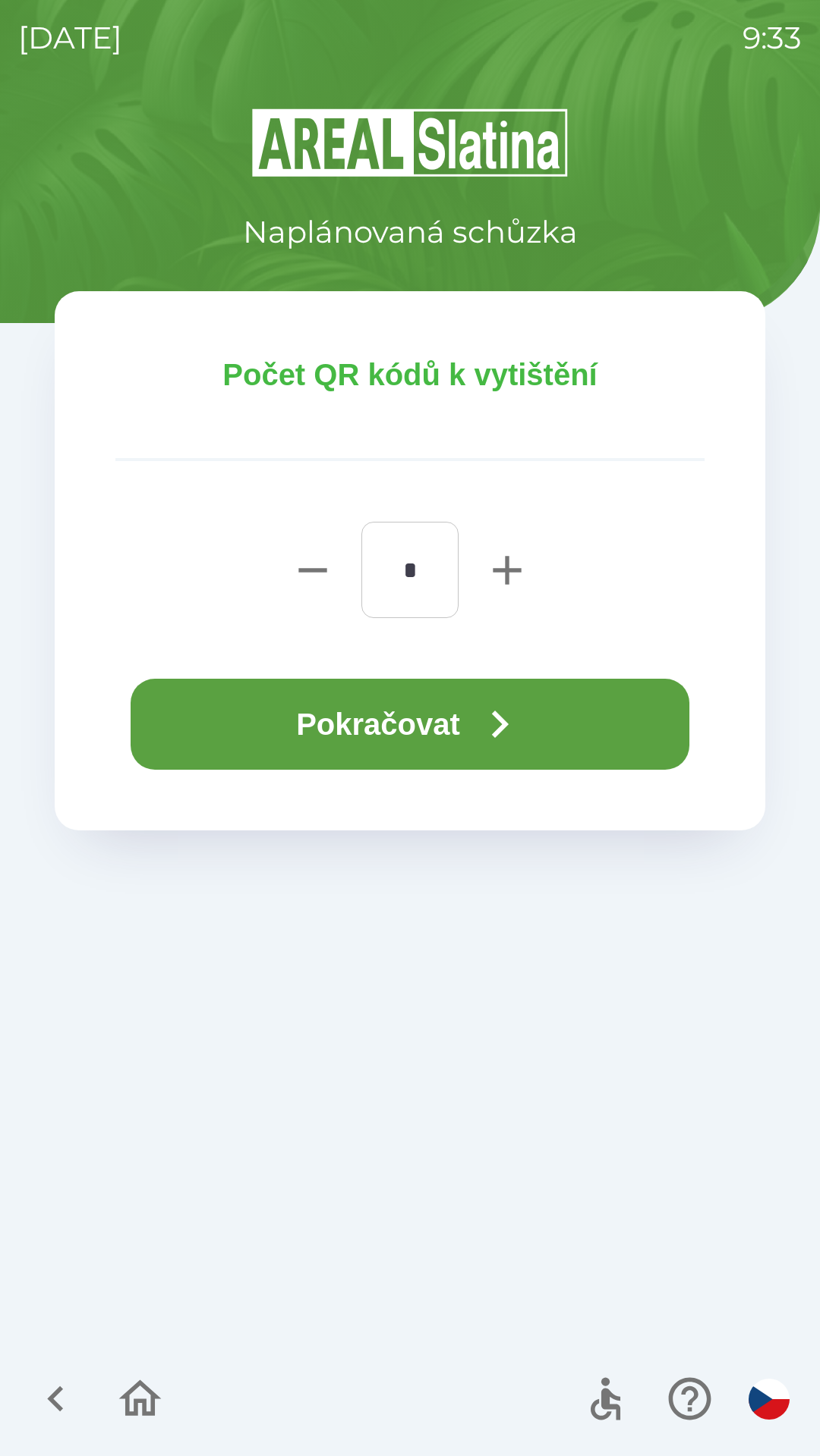
click at [370, 715] on button "Pokračovat" at bounding box center [410, 724] width 558 height 91
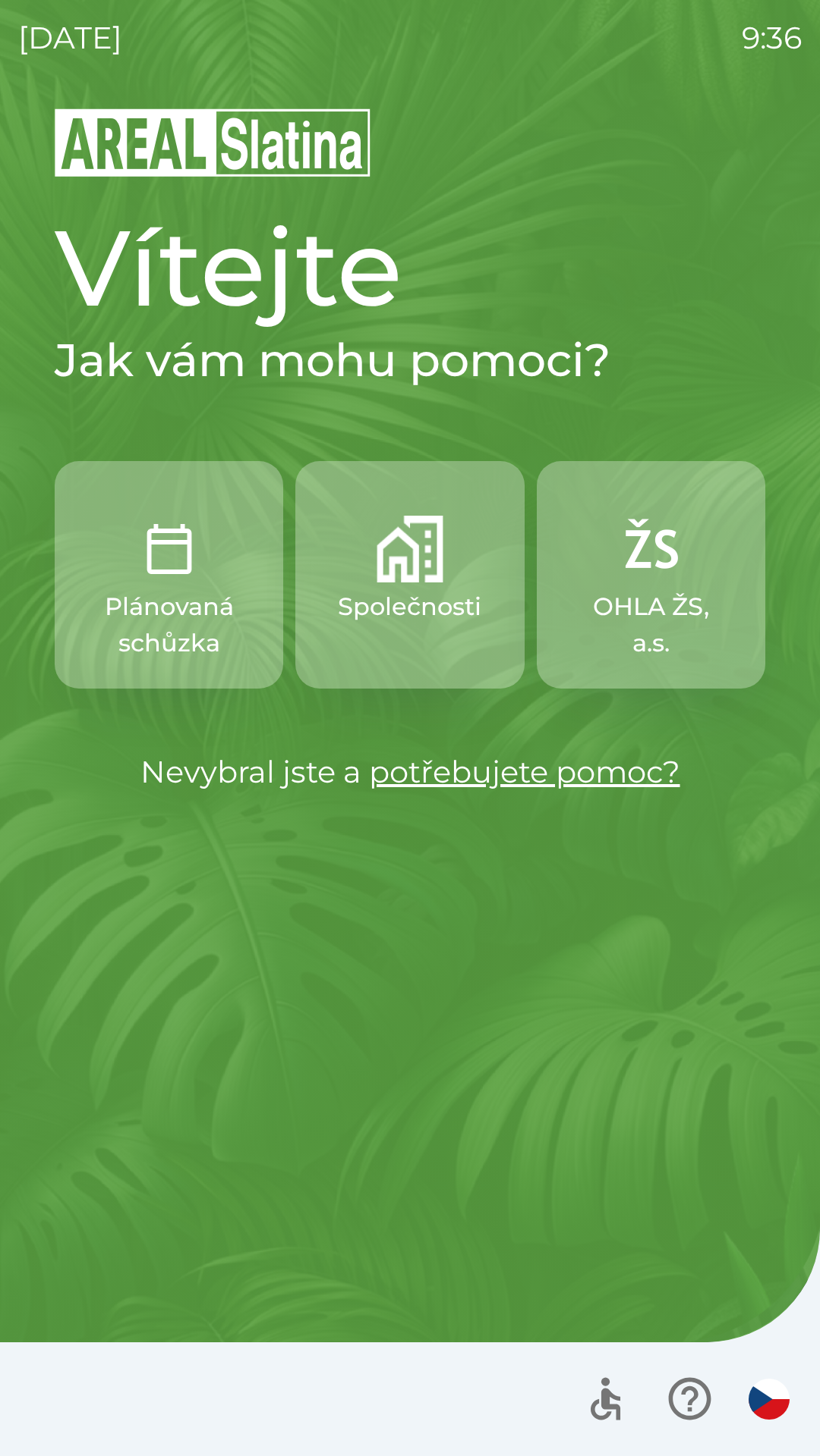
click at [385, 577] on img "button" at bounding box center [410, 550] width 67 height 67
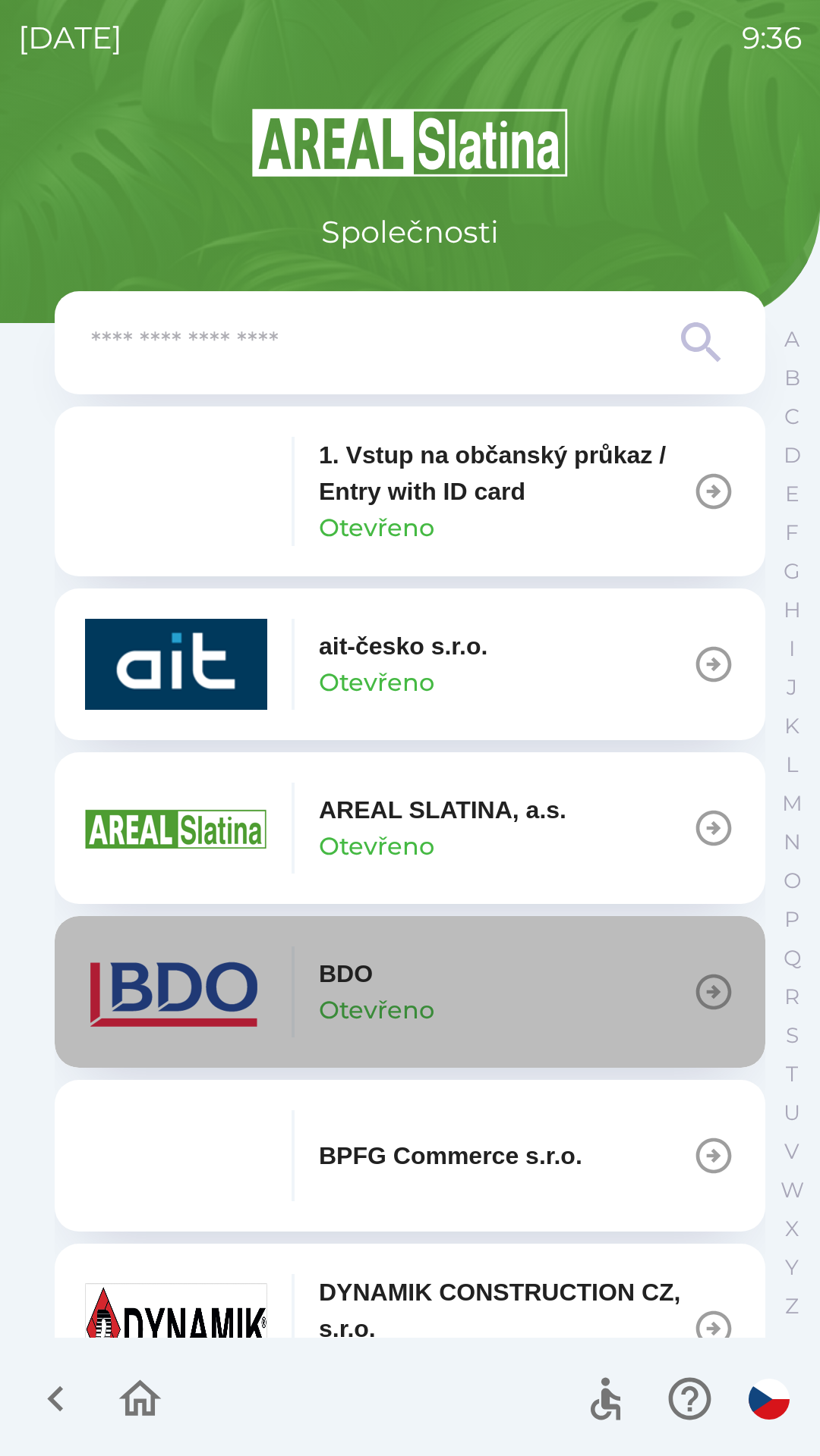
click at [703, 959] on button "BDO Otevřeno" at bounding box center [410, 992] width 711 height 151
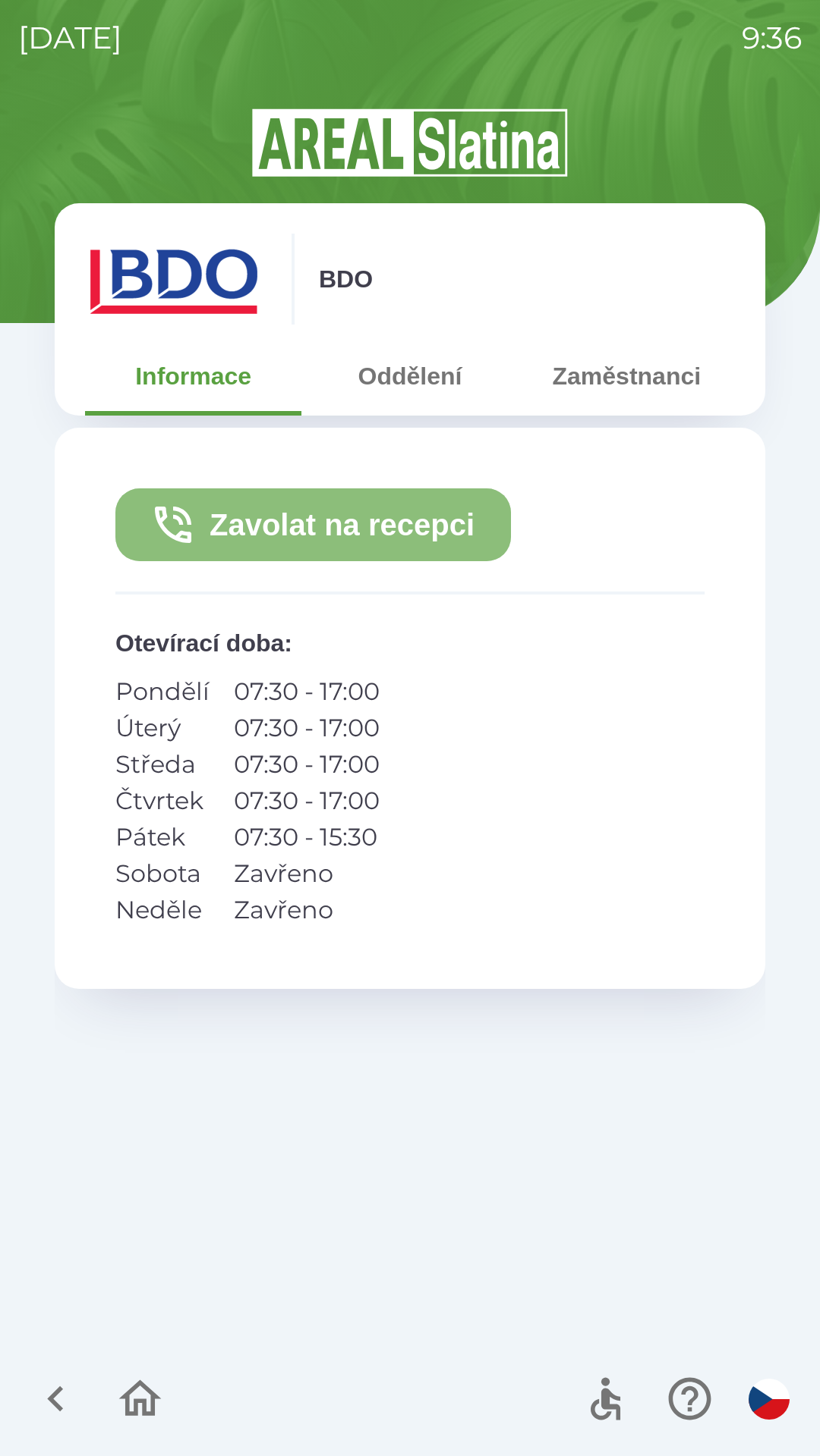
click at [373, 524] on button "Zavolat na recepci" at bounding box center [313, 525] width 396 height 73
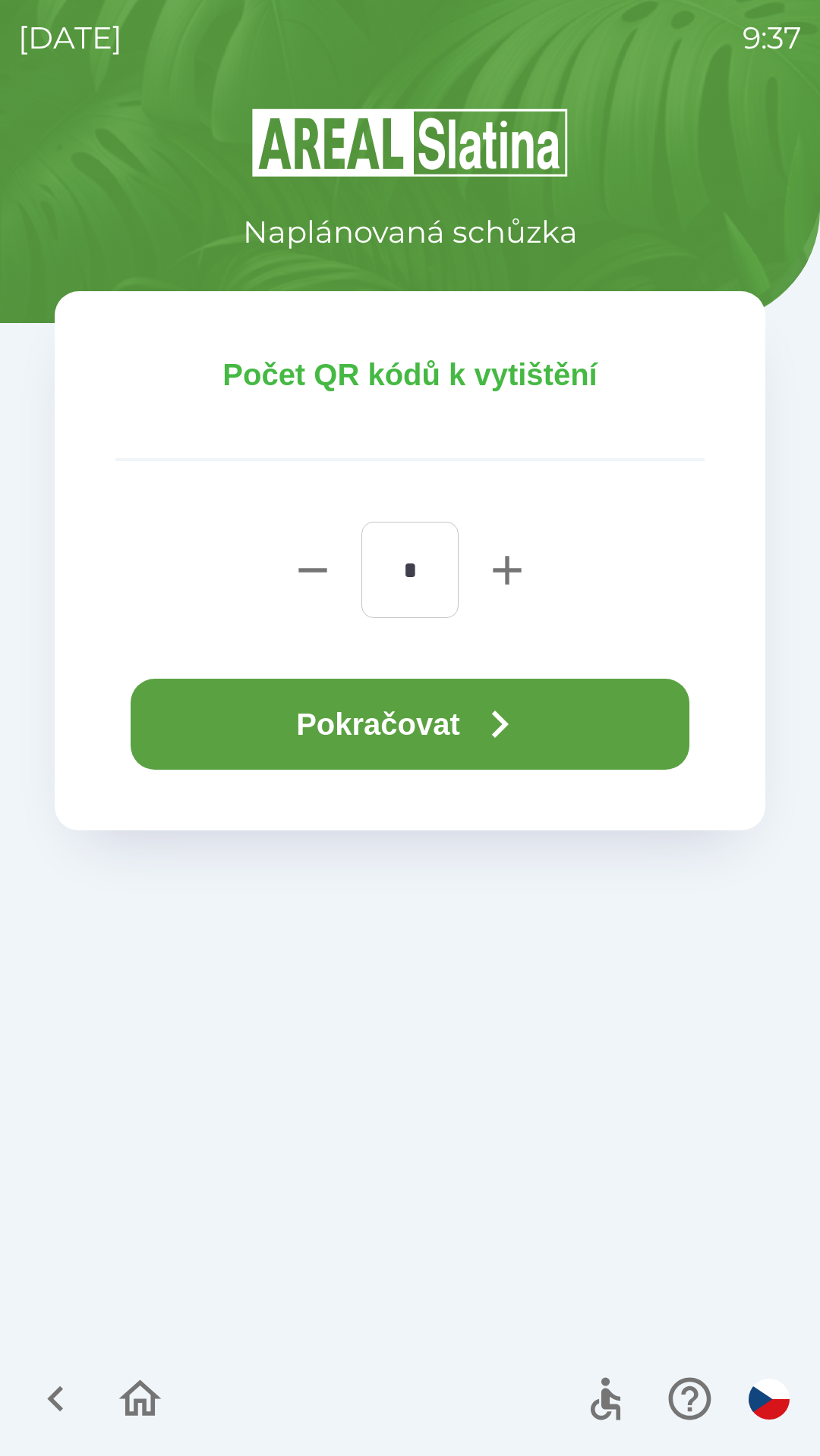
click at [456, 724] on button "Pokračovat" at bounding box center [410, 724] width 558 height 91
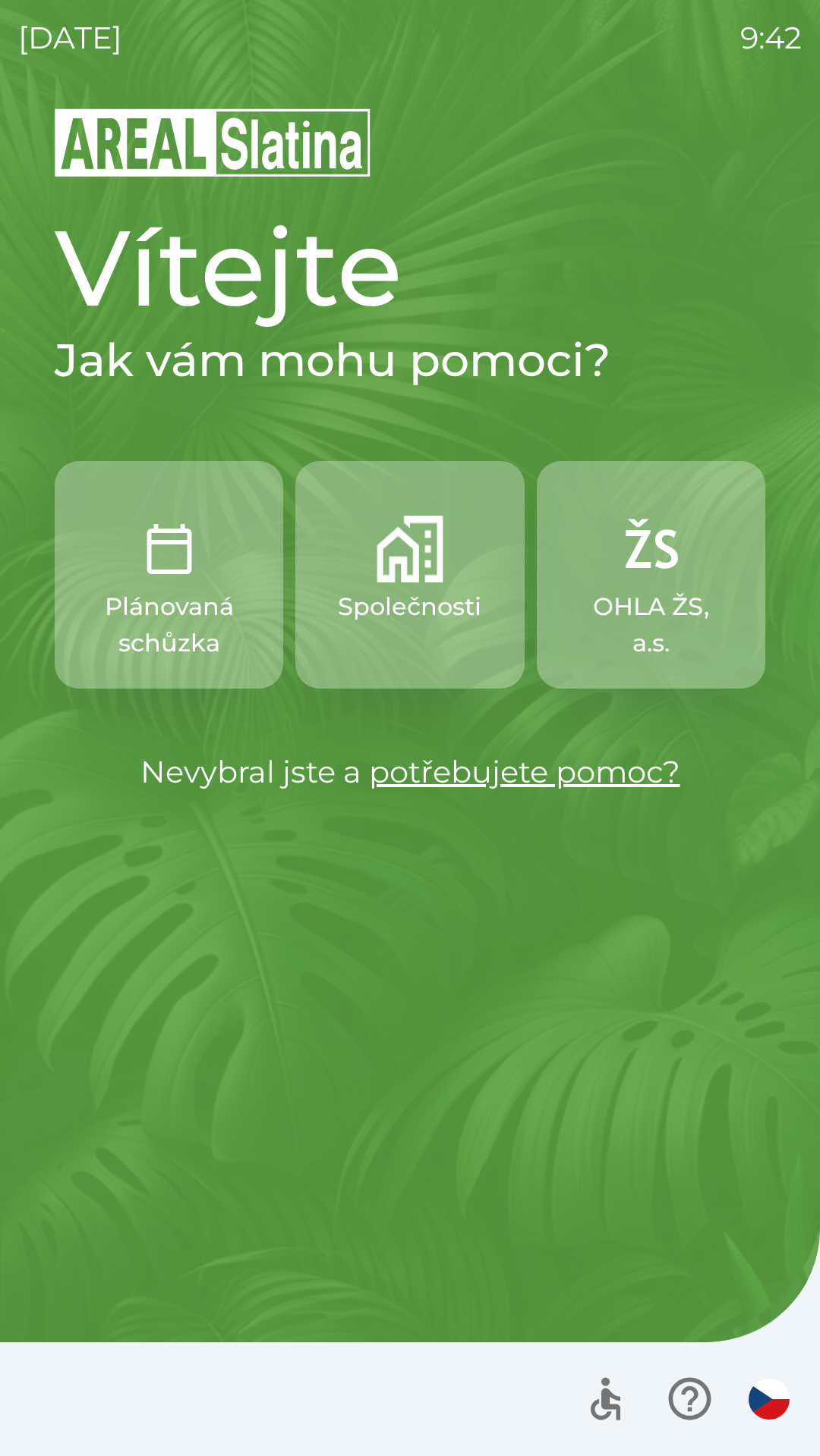
click at [401, 588] on p "Společnosti" at bounding box center [409, 606] width 144 height 36
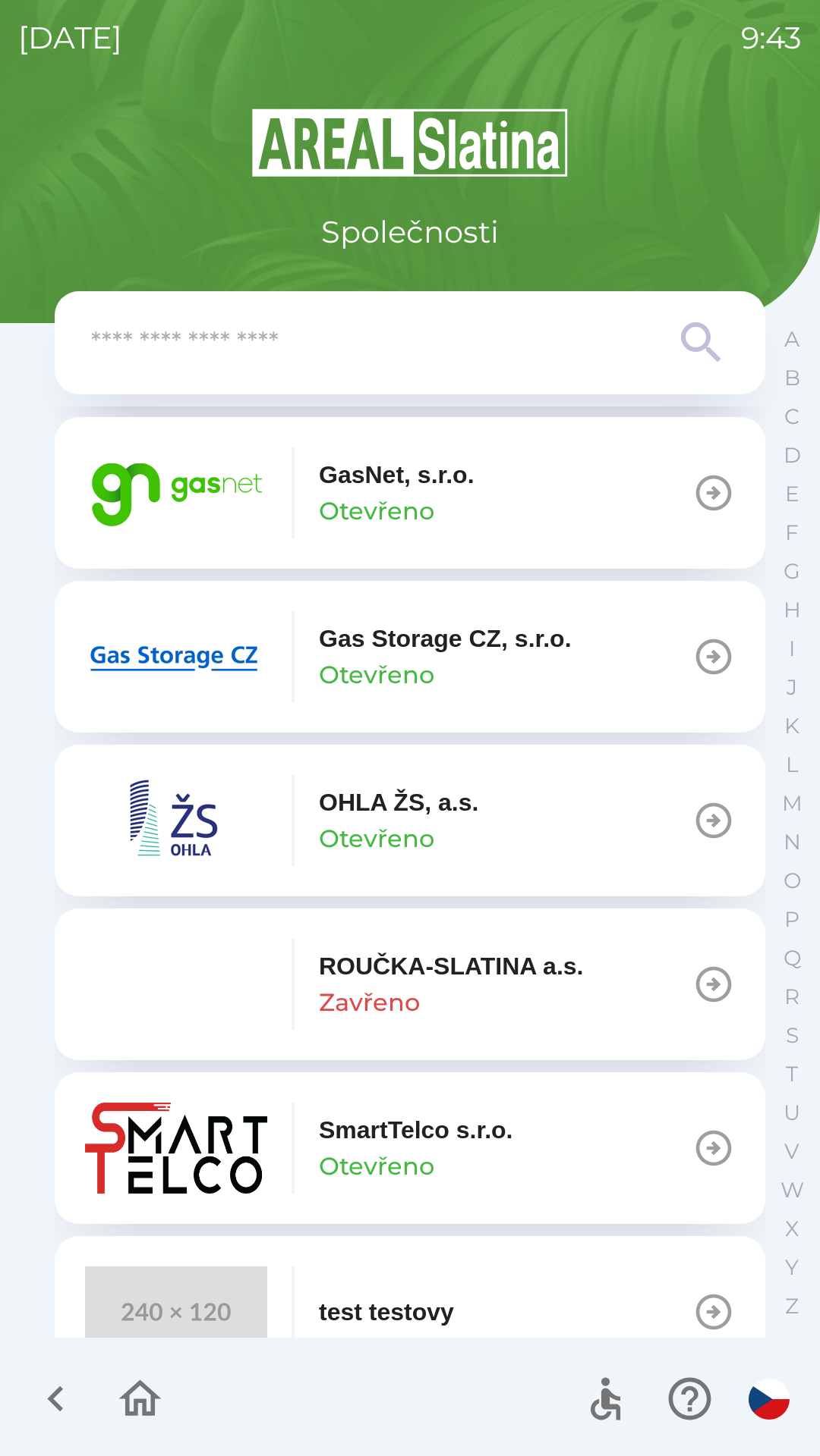
scroll to position [1223, 0]
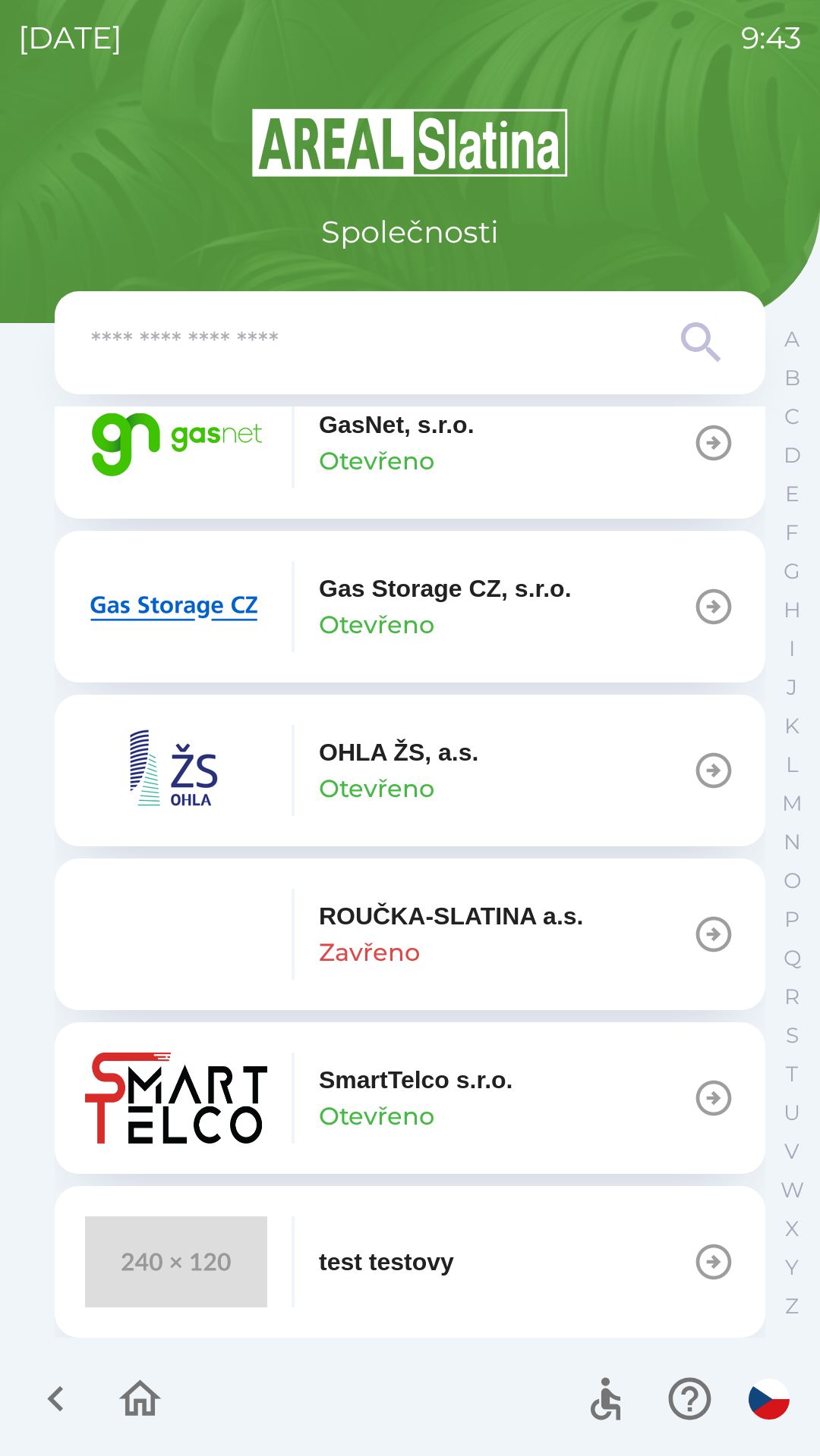
click at [63, 1377] on icon "button" at bounding box center [55, 1398] width 51 height 51
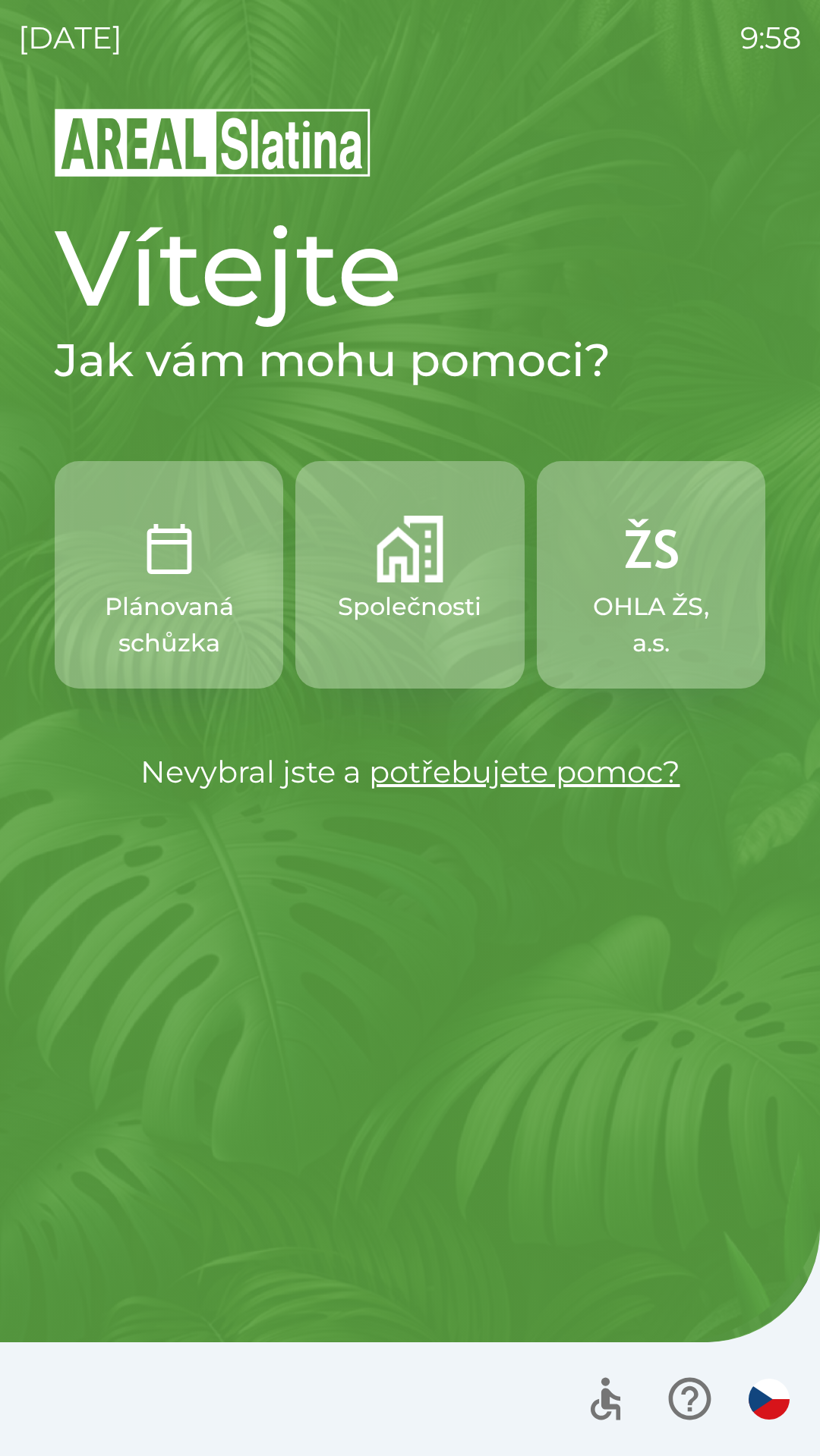
click at [148, 215] on h1 "Vítejte" at bounding box center [410, 267] width 711 height 129
click at [196, 195] on div "Vítejte Jak vám mohu pomoci? Plánovaná schůzka Společnosti OHLA ŽS, a.s. Nevybr…" at bounding box center [410, 781] width 783 height 1350
click at [250, 212] on h1 "Vítejte" at bounding box center [410, 267] width 711 height 129
click at [644, 588] on button "OHLA ŽS, a.s." at bounding box center [650, 574] width 228 height 228
click at [411, 560] on img "button" at bounding box center [410, 550] width 67 height 67
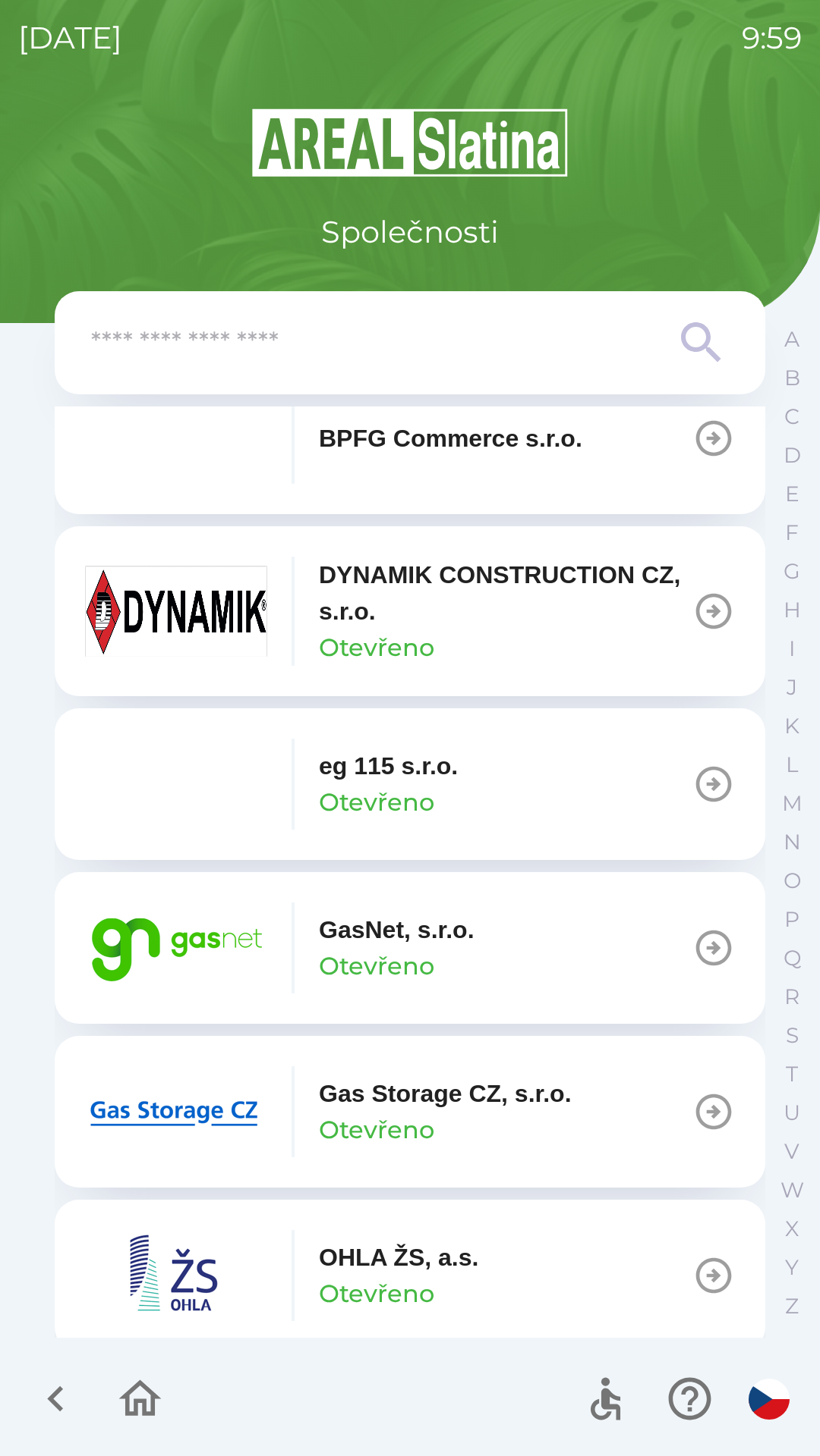
scroll to position [718, 0]
click at [696, 930] on icon "button" at bounding box center [712, 947] width 42 height 42
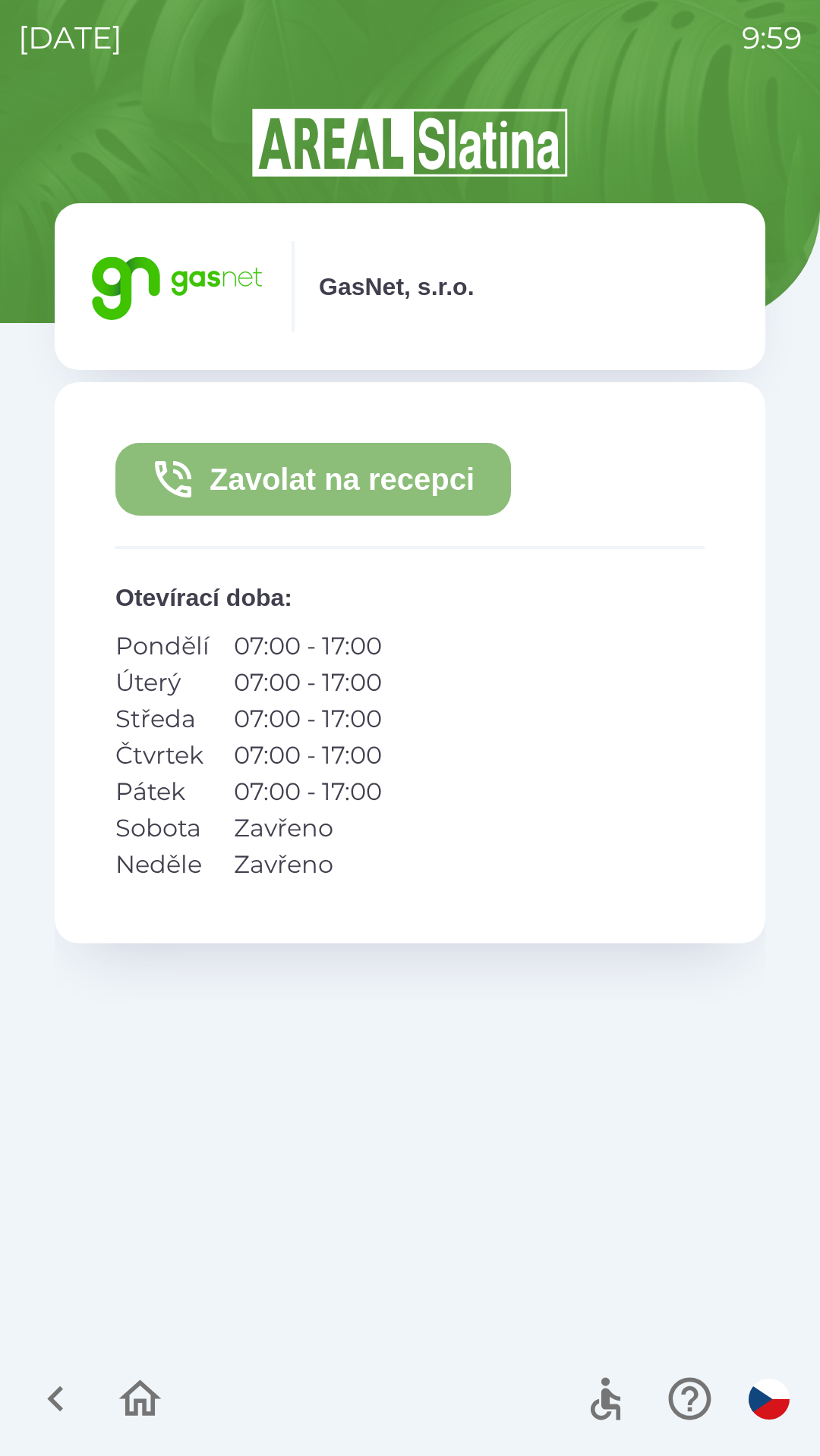
click at [342, 474] on button "Zavolat na recepci" at bounding box center [313, 479] width 396 height 73
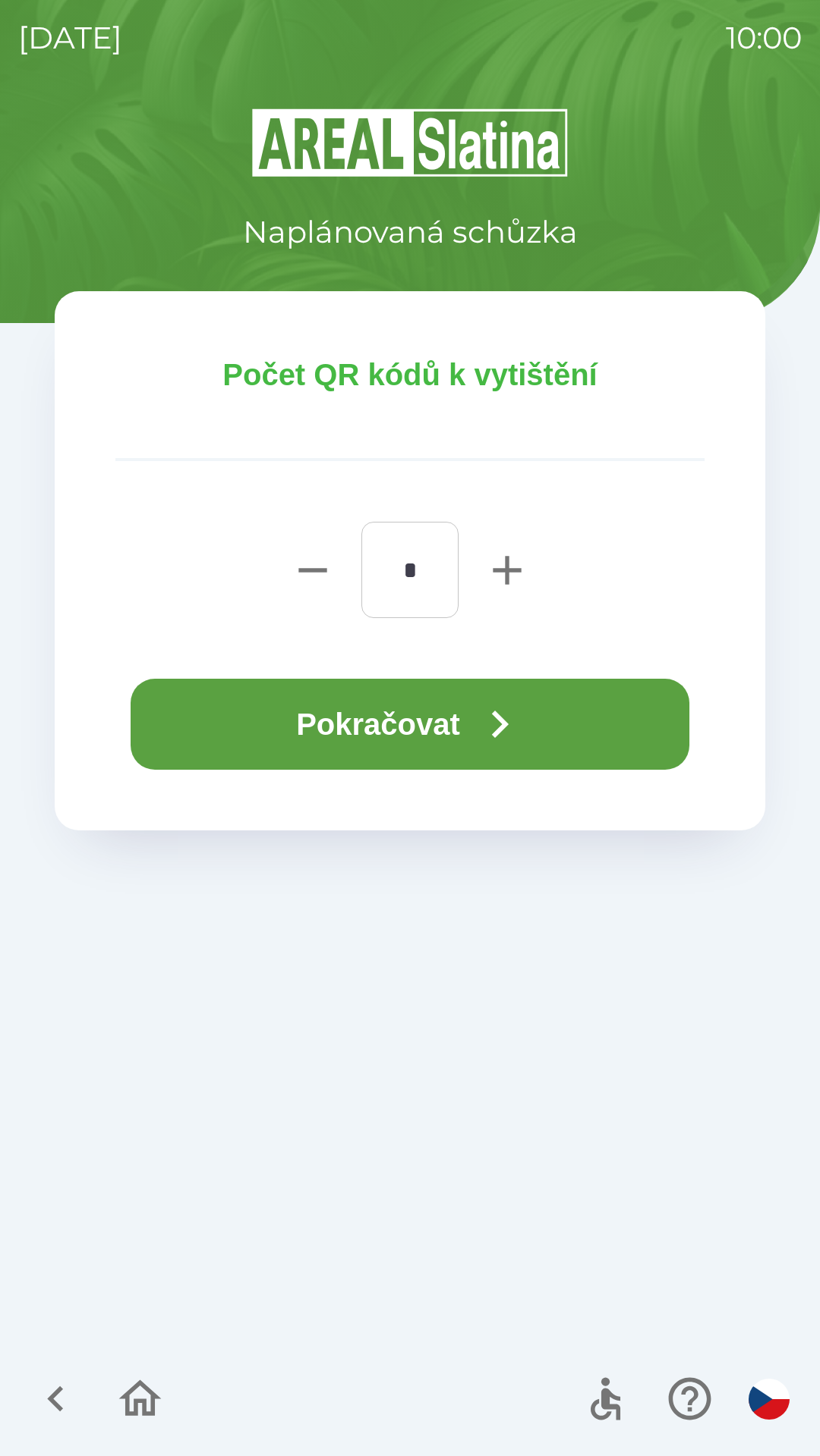
click at [398, 730] on button "Pokračovat" at bounding box center [410, 724] width 558 height 91
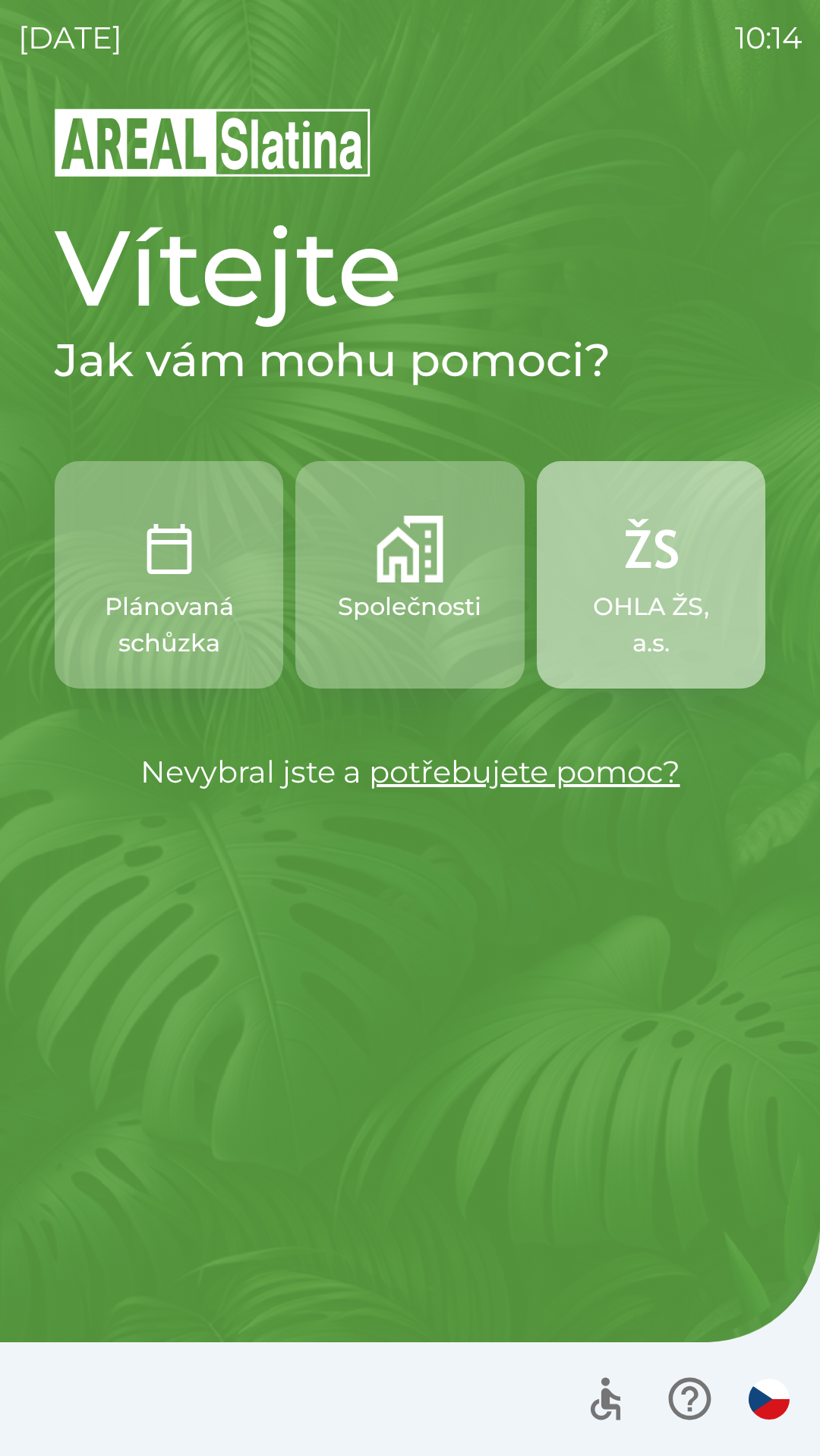
click at [710, 630] on p "OHLA ŽS, a.s." at bounding box center [650, 624] width 156 height 73
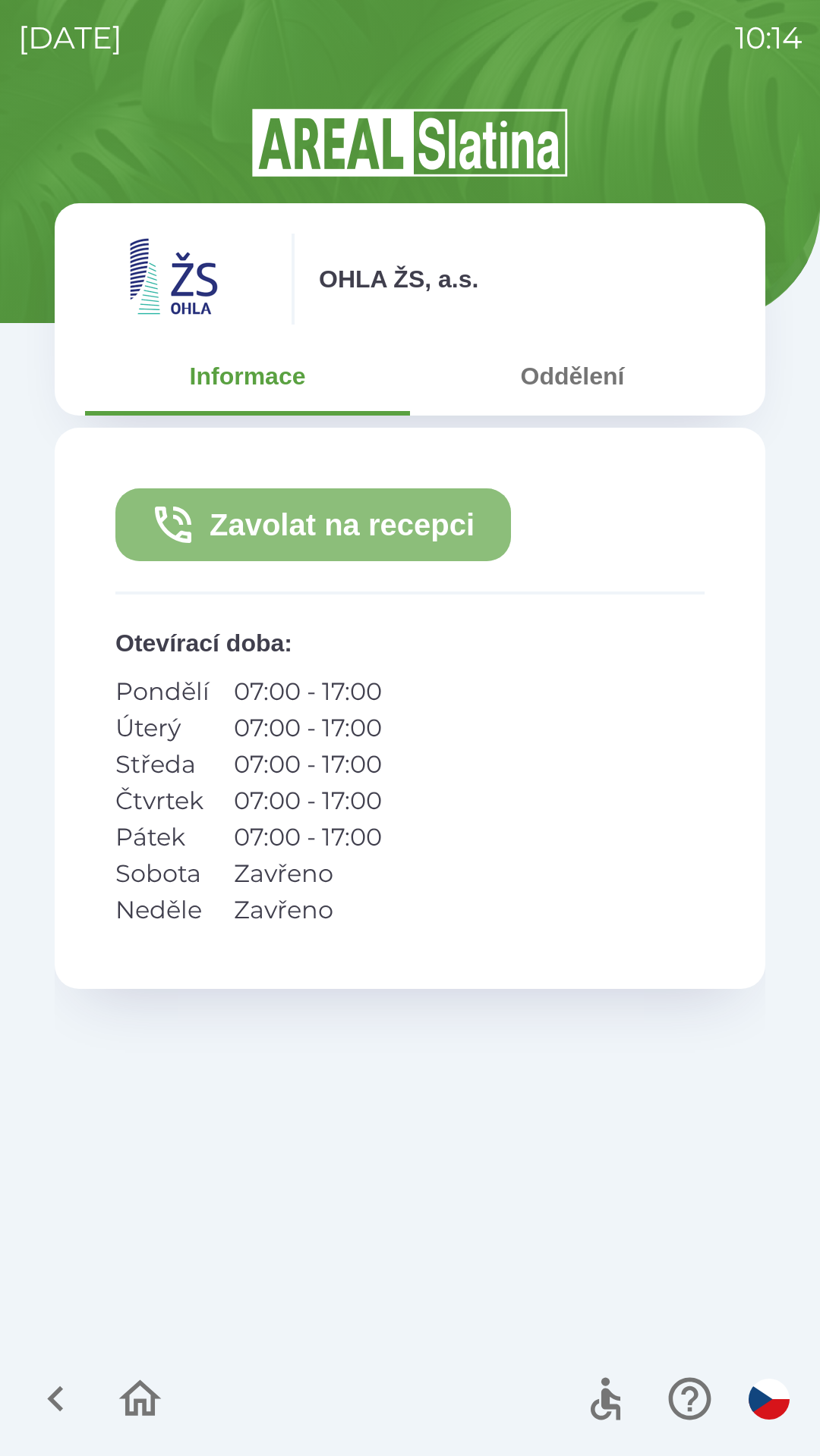
click at [401, 530] on button "Zavolat na recepci" at bounding box center [313, 525] width 396 height 73
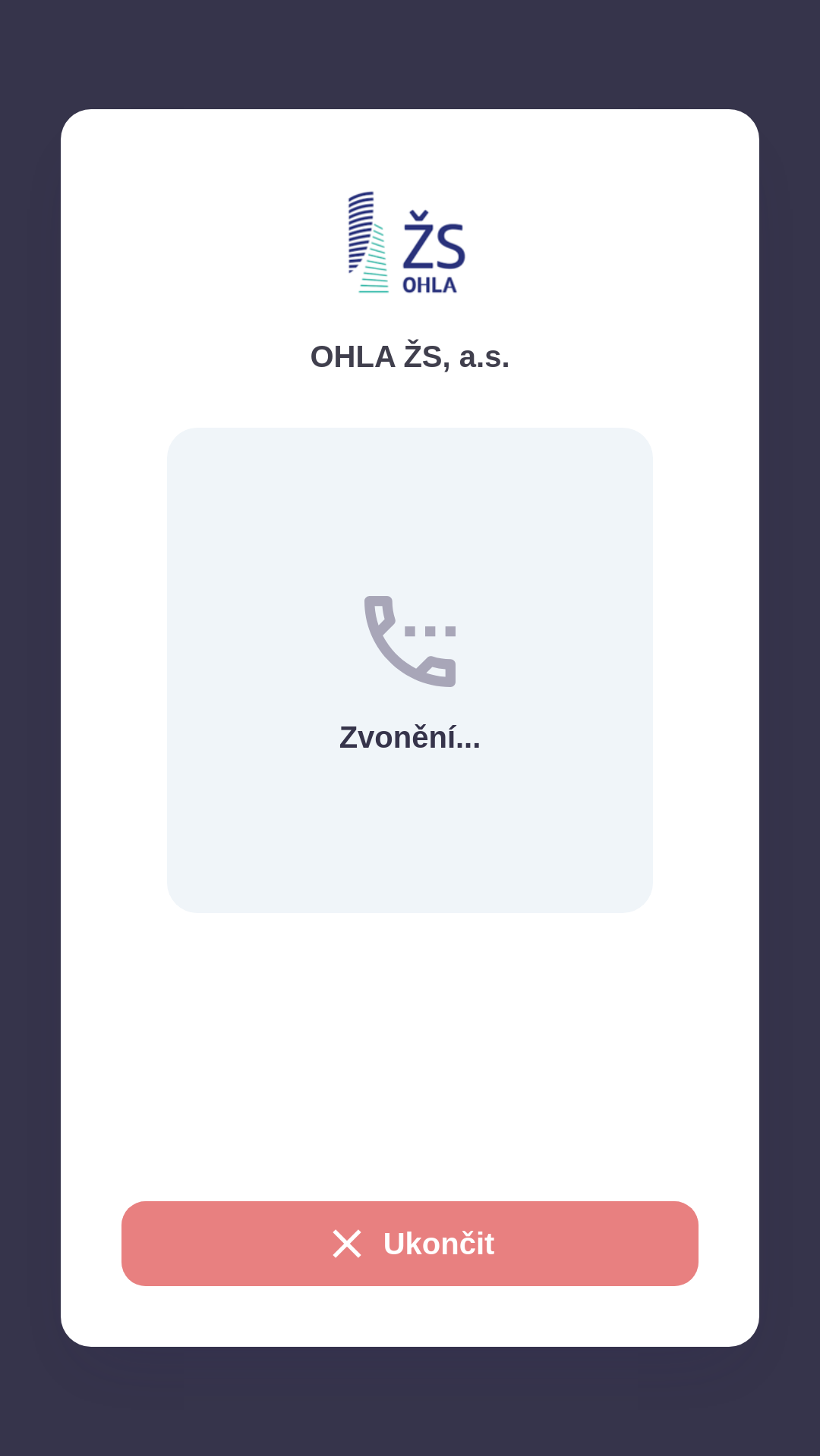
click at [476, 1242] on button "Ukončit" at bounding box center [410, 1244] width 576 height 85
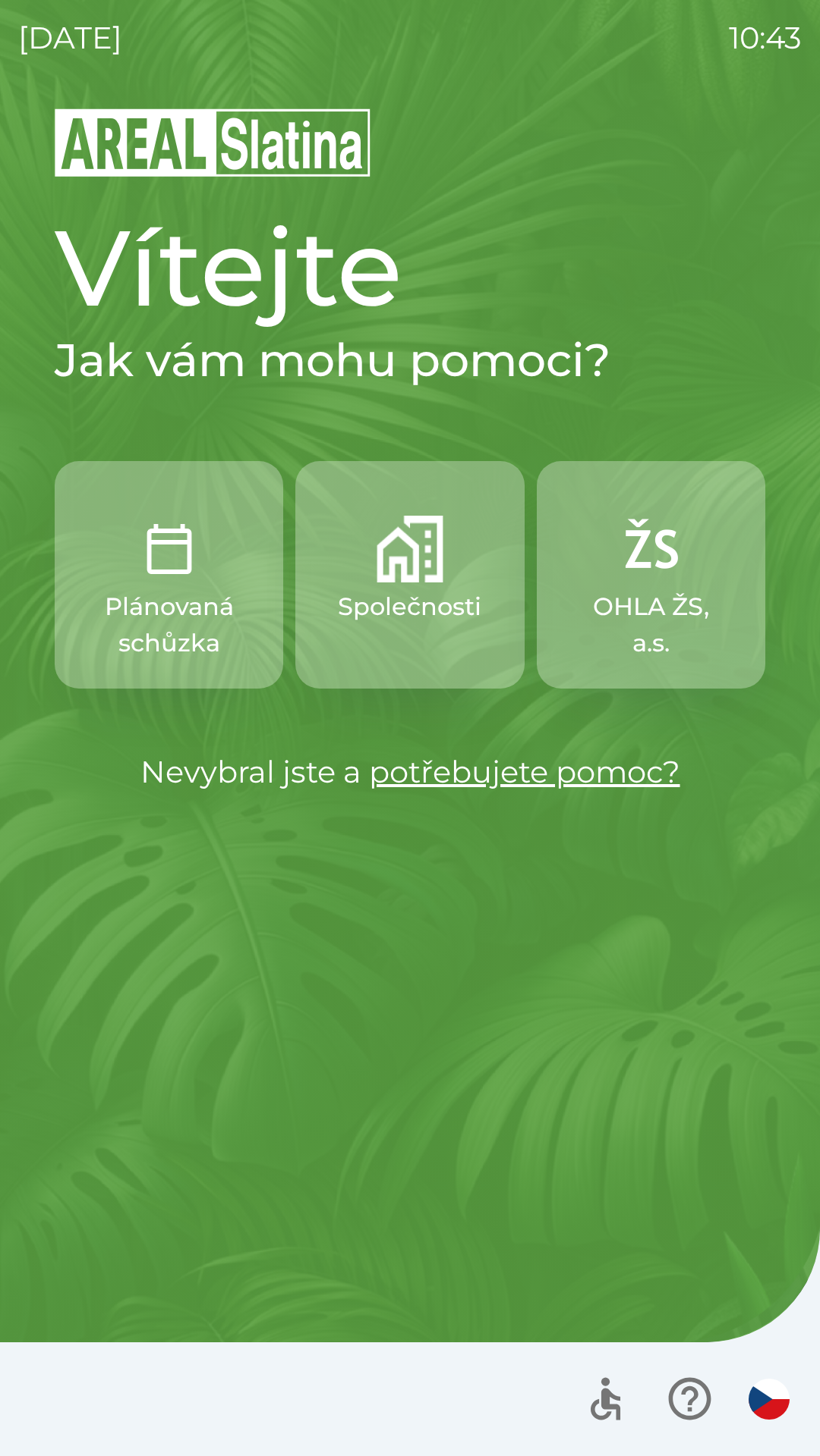
click at [819, 768] on div "[DATE] 10:43 Vítejte Jak vám mohu pomoci? Plánovaná schůzka Společnosti OHLA ŽS…" at bounding box center [410, 728] width 820 height 1456
click at [818, 758] on div "[DATE] 10:43 Vítejte Jak vám mohu pomoci? Plánovaná schůzka Společnosti OHLA ŽS…" at bounding box center [410, 728] width 820 height 1456
